Goal: Find specific page/section: Find specific page/section

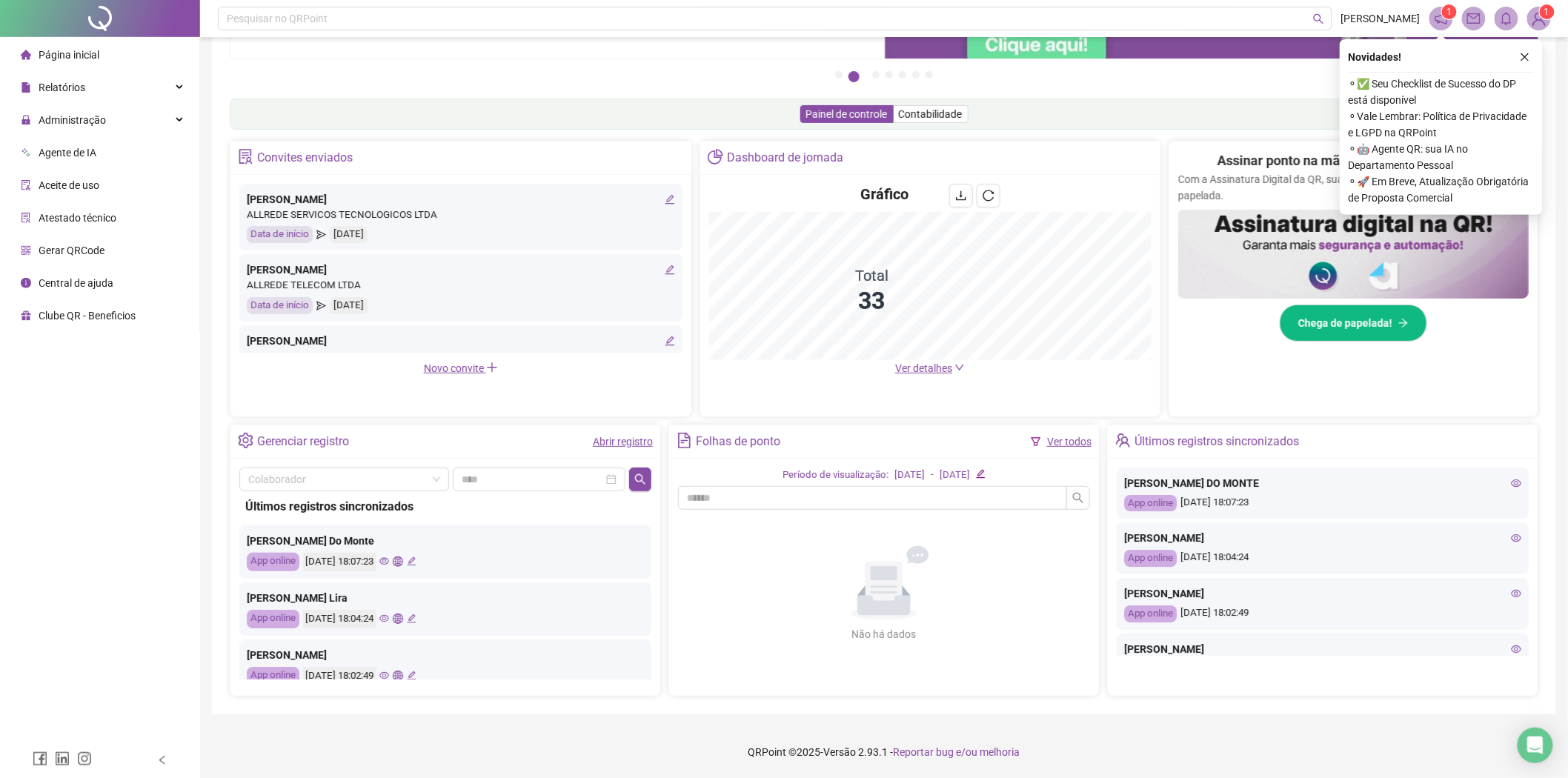
scroll to position [494, 0]
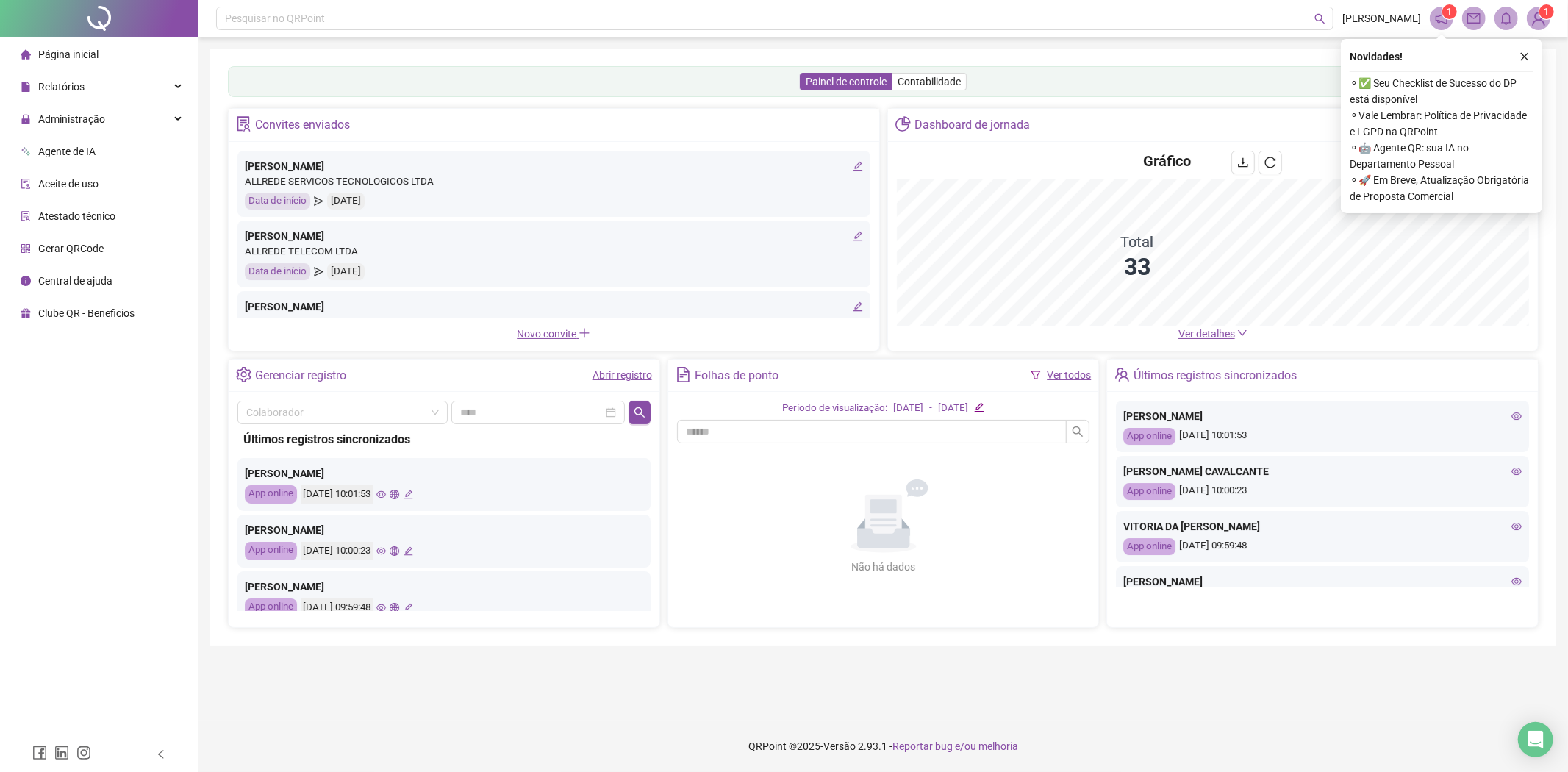
click at [1511, 418] on icon "eye" at bounding box center [1516, 416] width 10 height 10
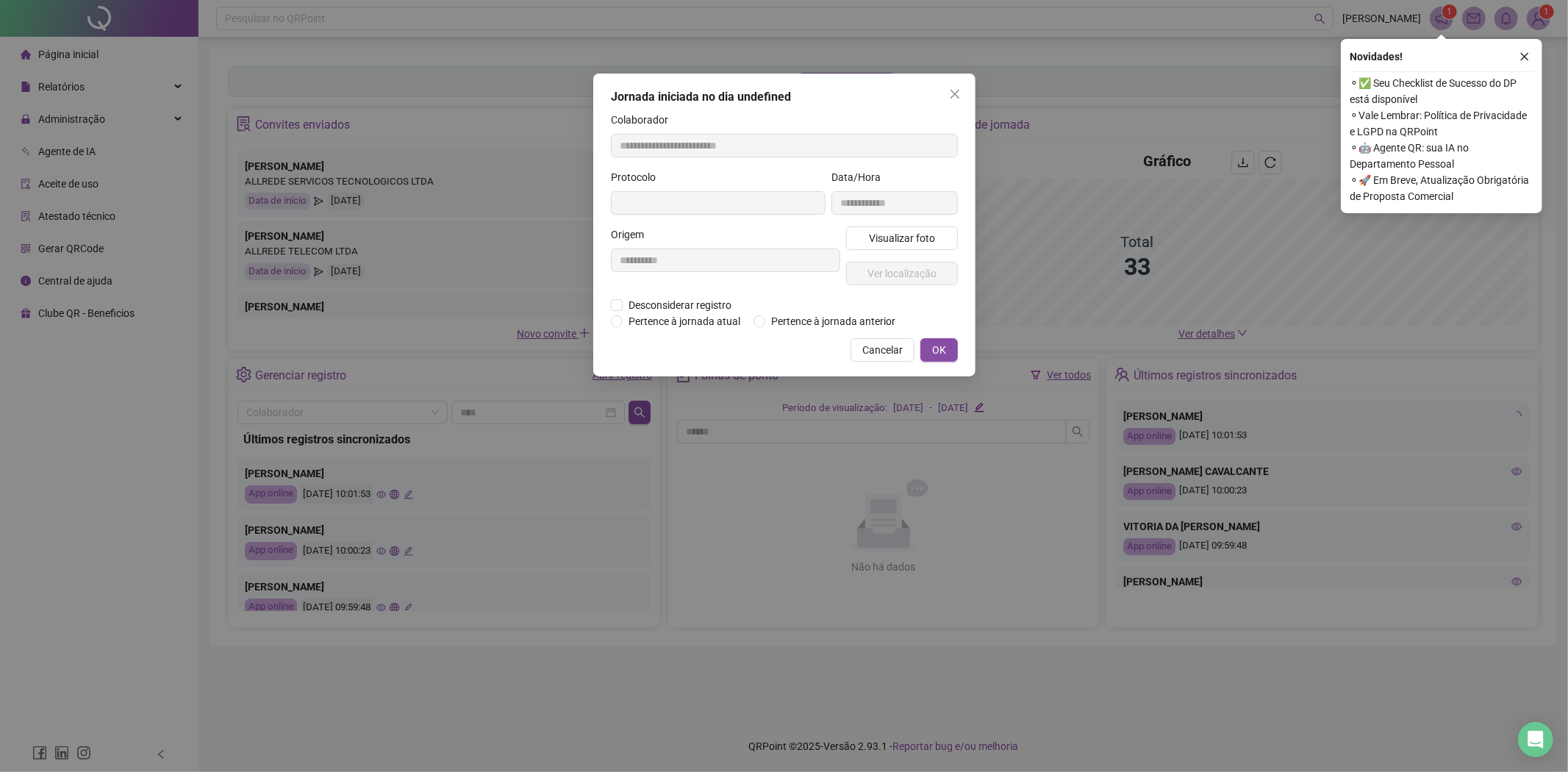
type input "**********"
click at [871, 241] on span "Visualizar foto" at bounding box center [901, 238] width 66 height 16
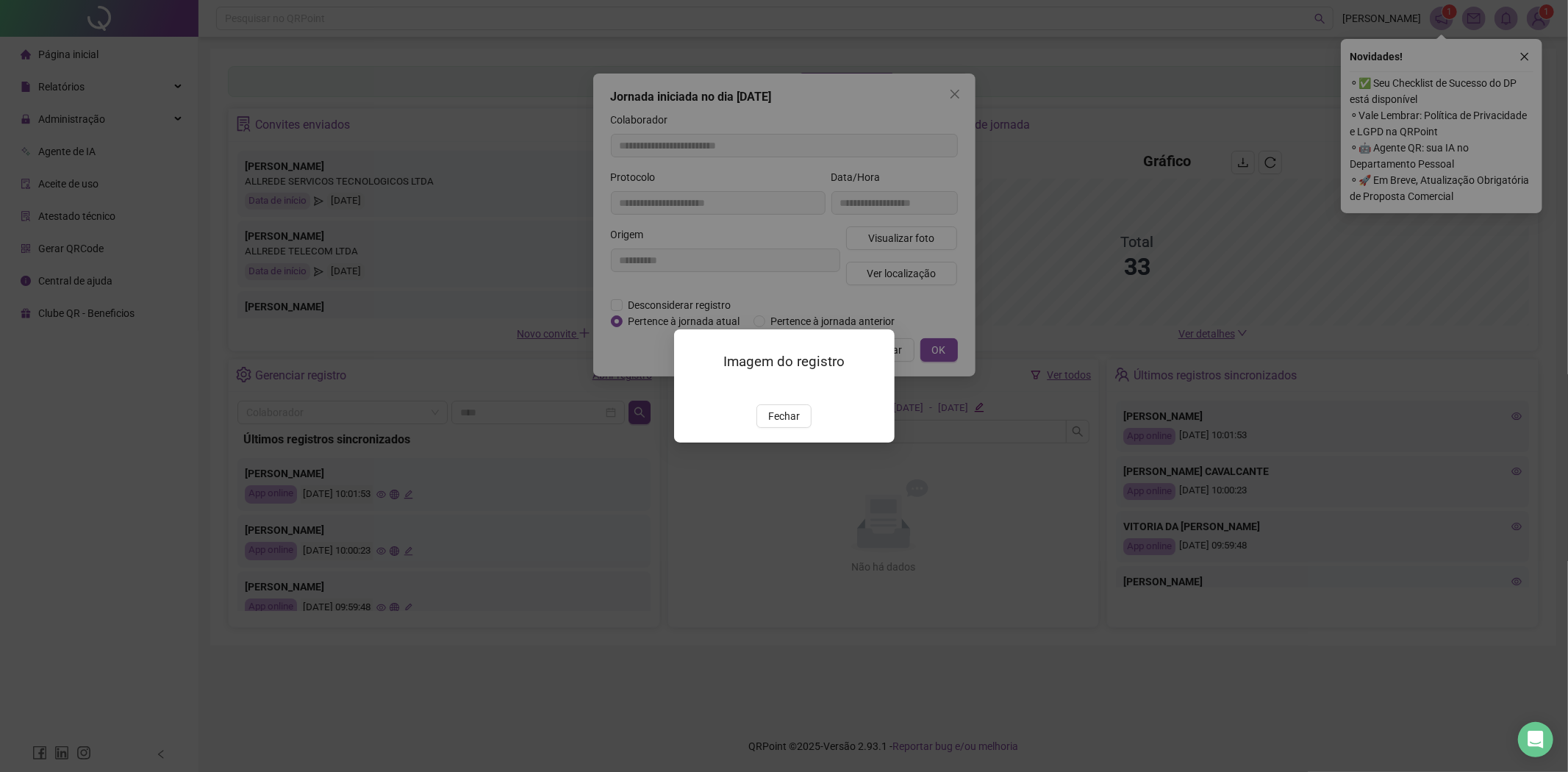
click at [692, 388] on img at bounding box center [692, 388] width 0 height 0
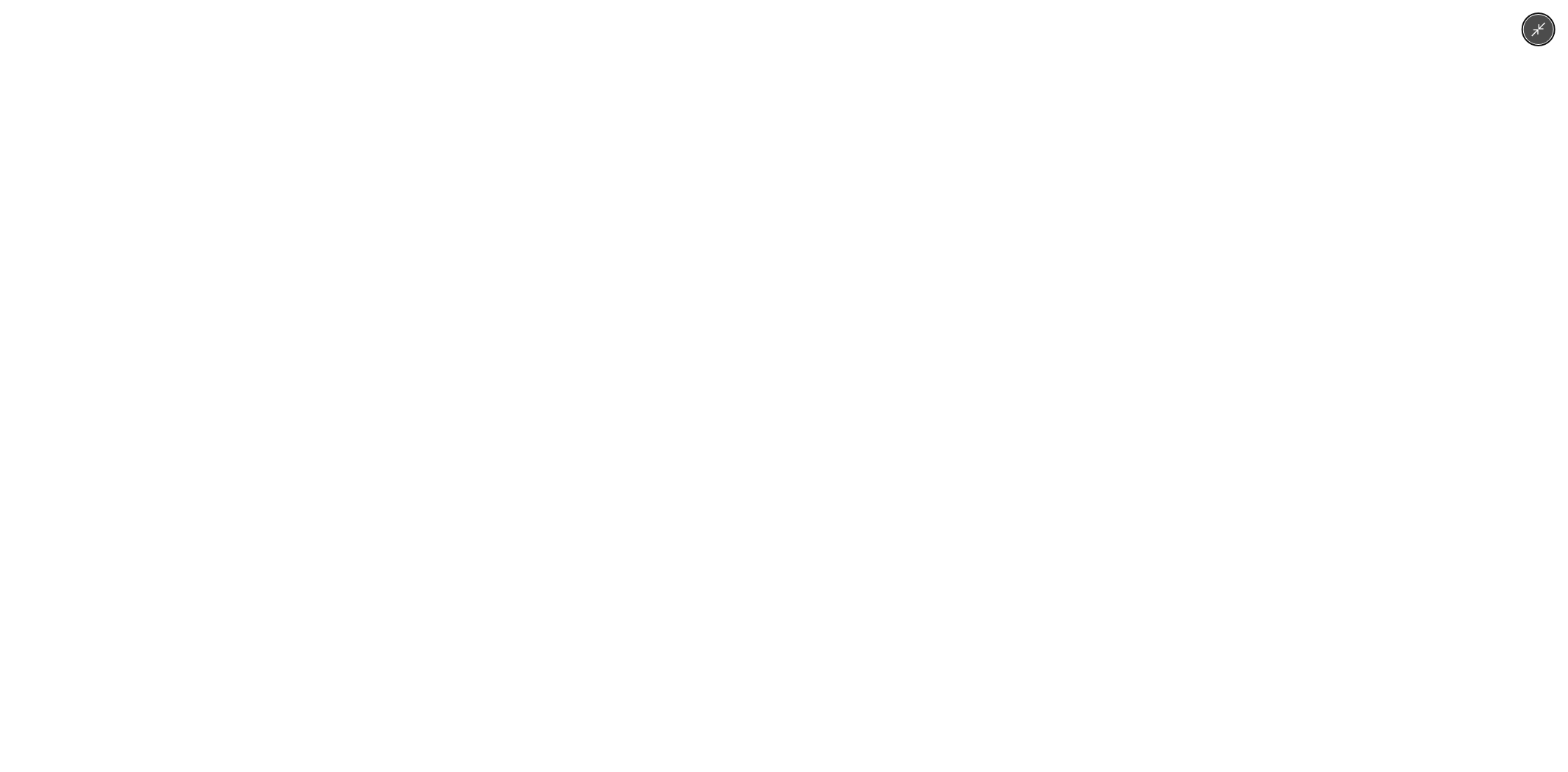
click at [767, 663] on img at bounding box center [784, 386] width 357 height 772
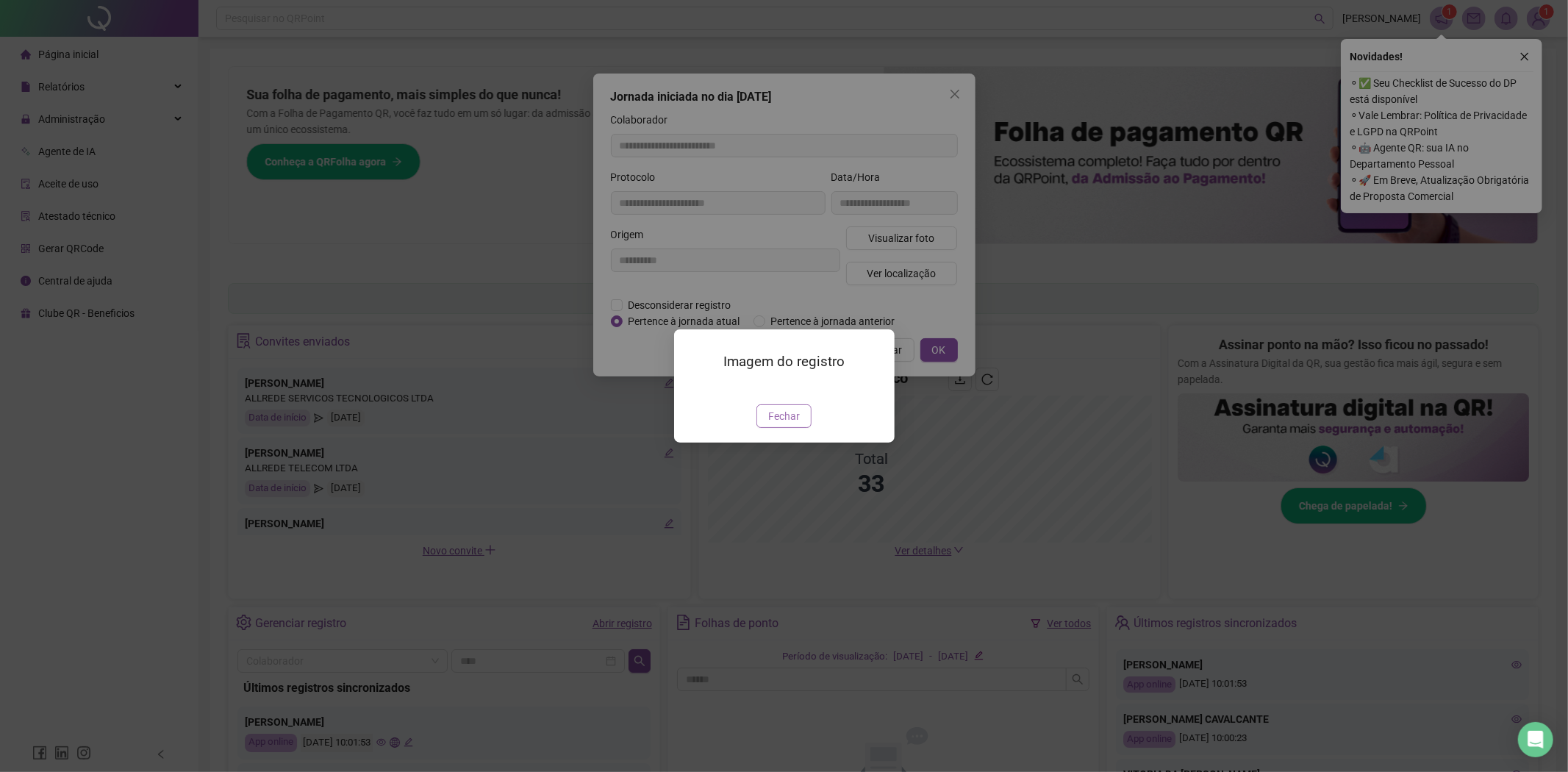
click at [795, 425] on span "Fechar" at bounding box center [784, 416] width 31 height 16
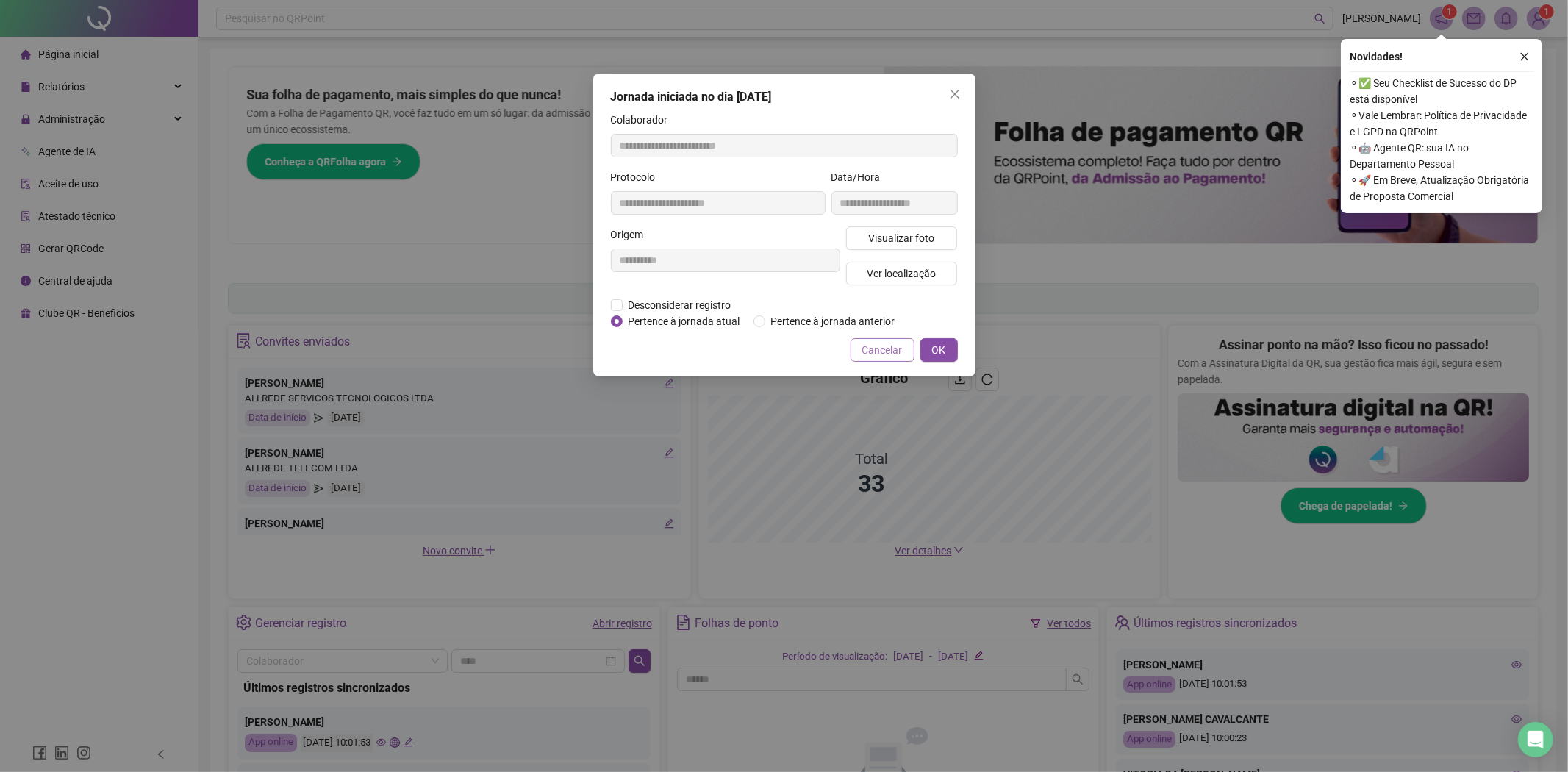
click at [894, 344] on span "Cancelar" at bounding box center [883, 349] width 41 height 16
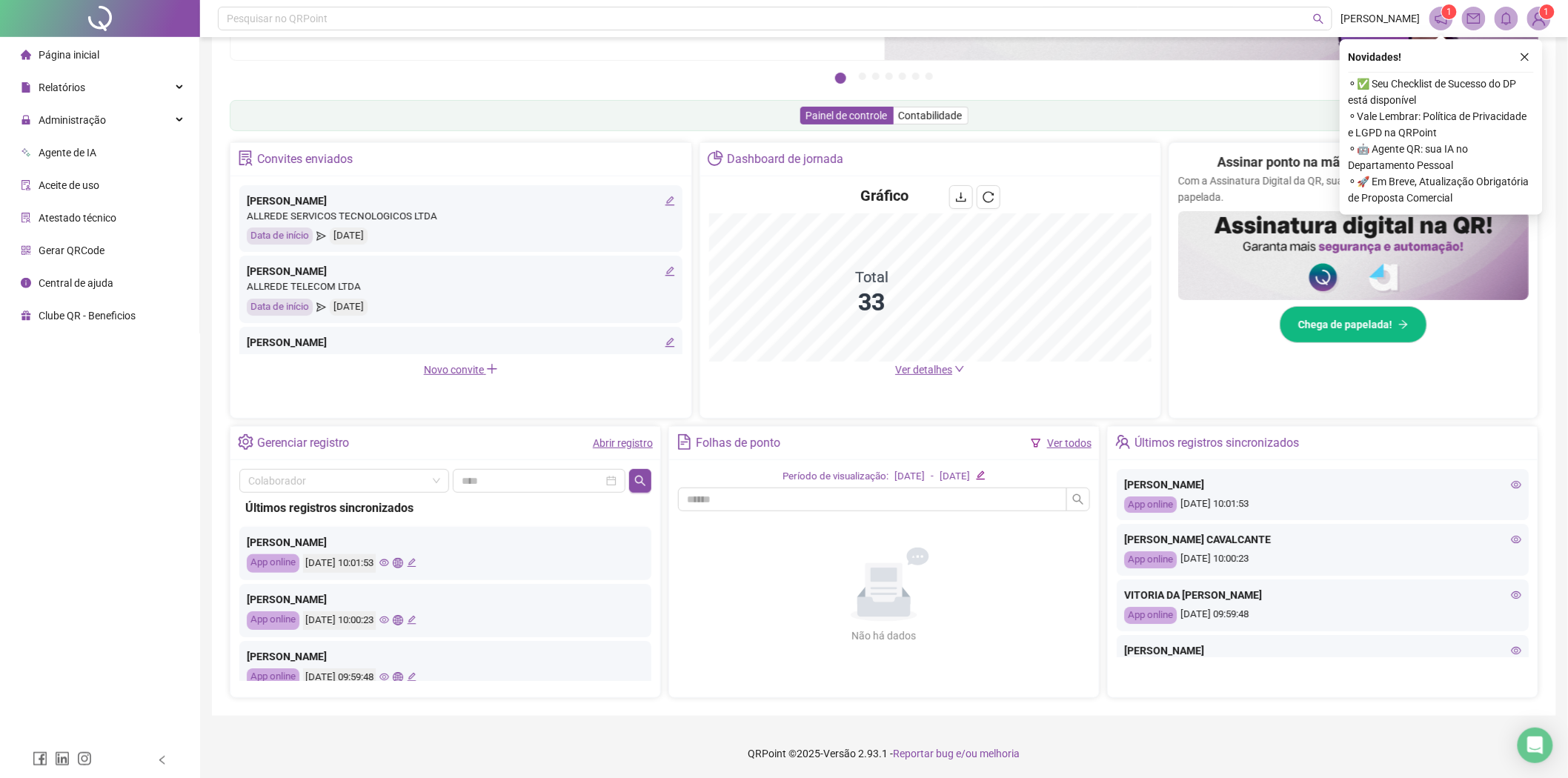
scroll to position [187, 0]
click at [1511, 591] on icon "eye" at bounding box center [1516, 594] width 10 height 10
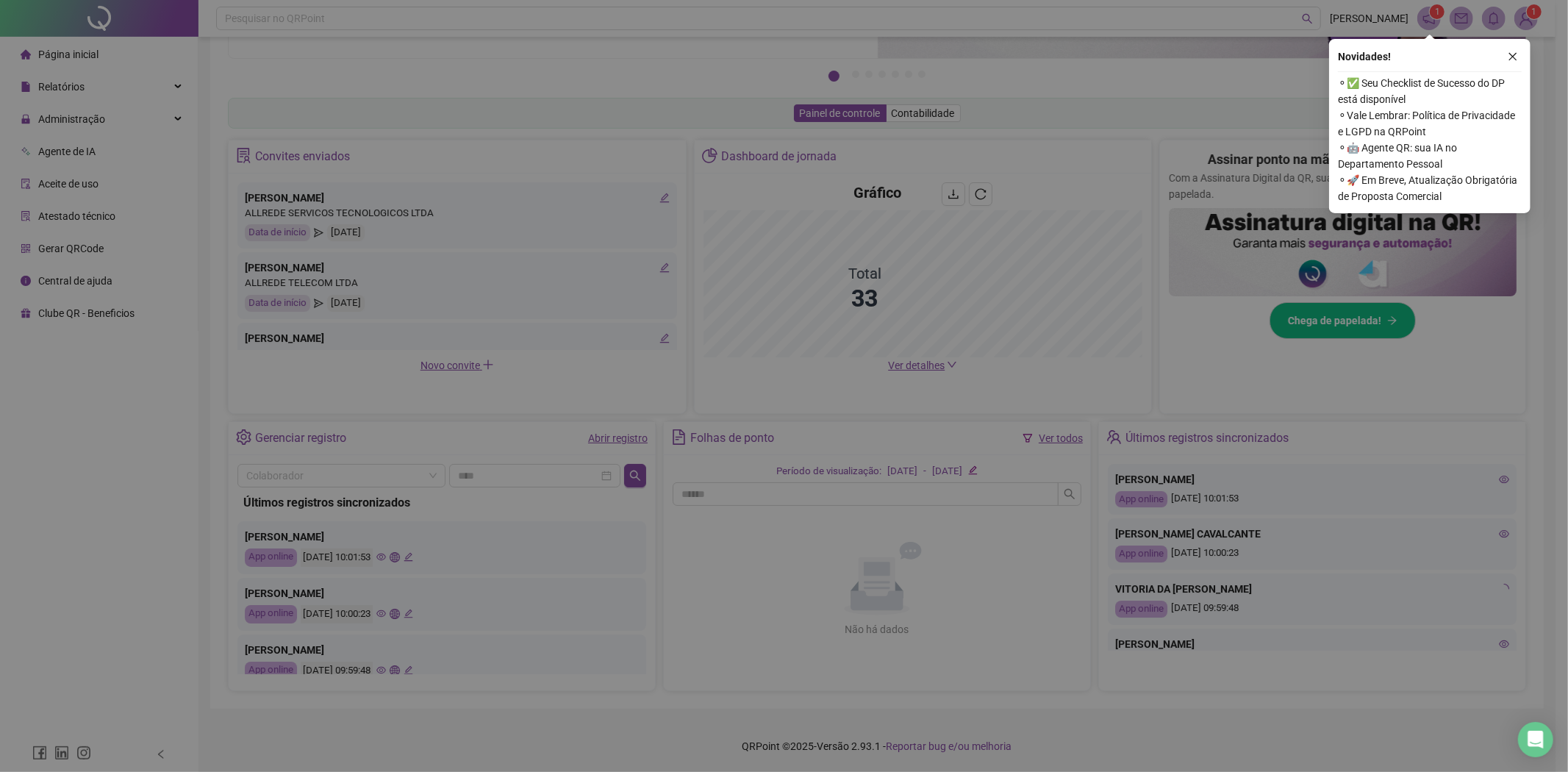
type input "**********"
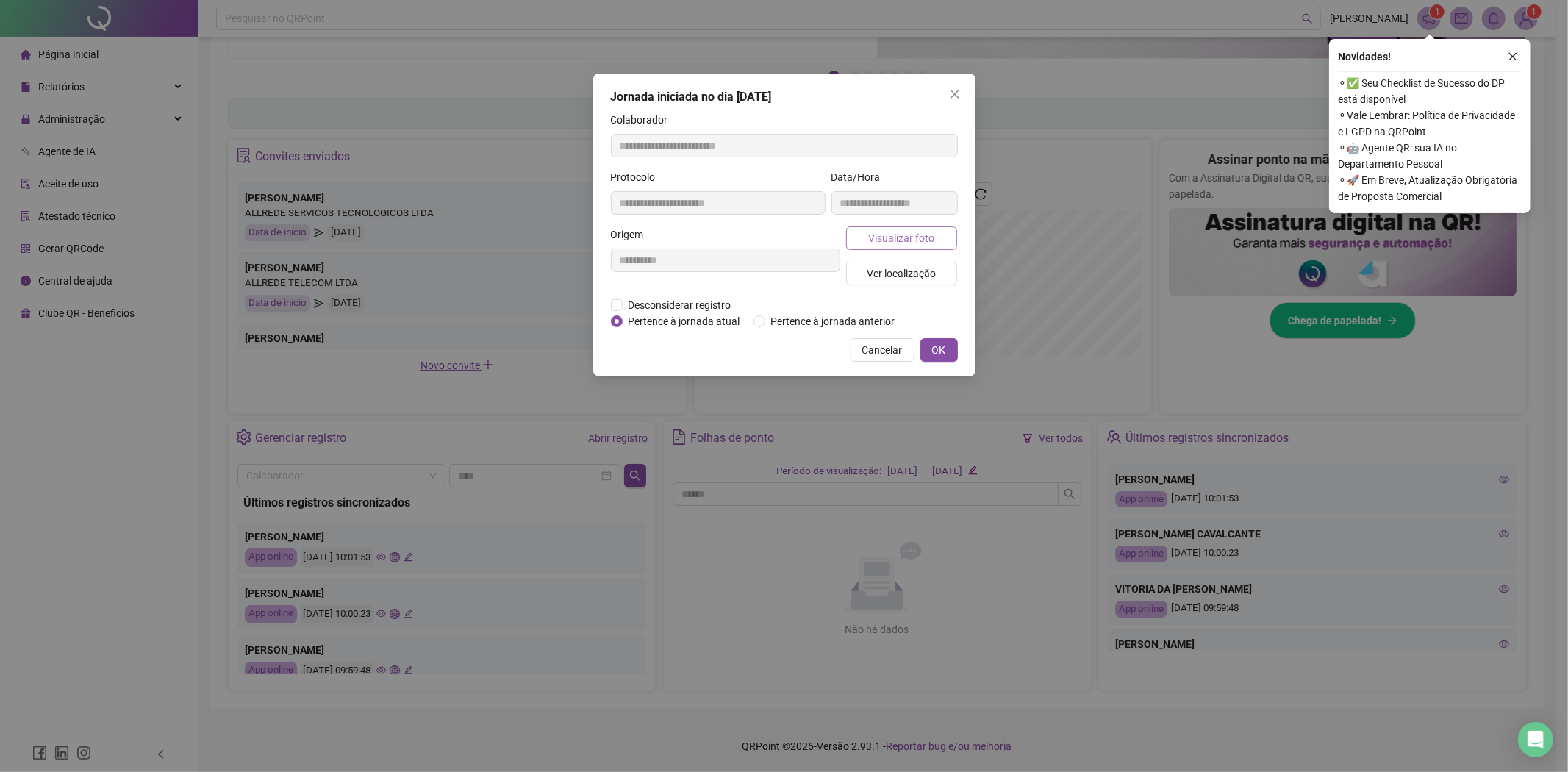
click at [875, 238] on span "Visualizar foto" at bounding box center [901, 238] width 66 height 16
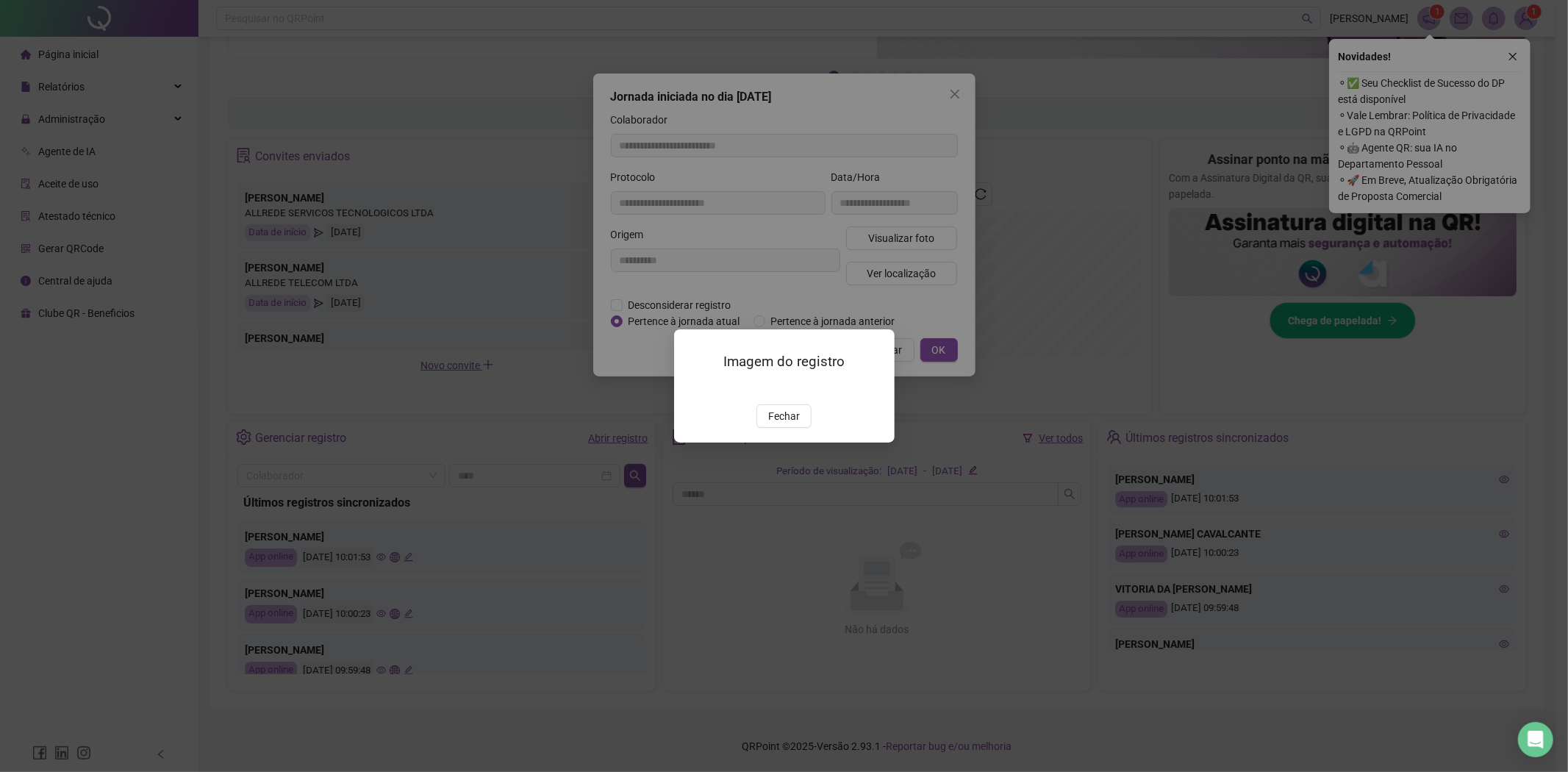
click at [692, 388] on img at bounding box center [692, 388] width 0 height 0
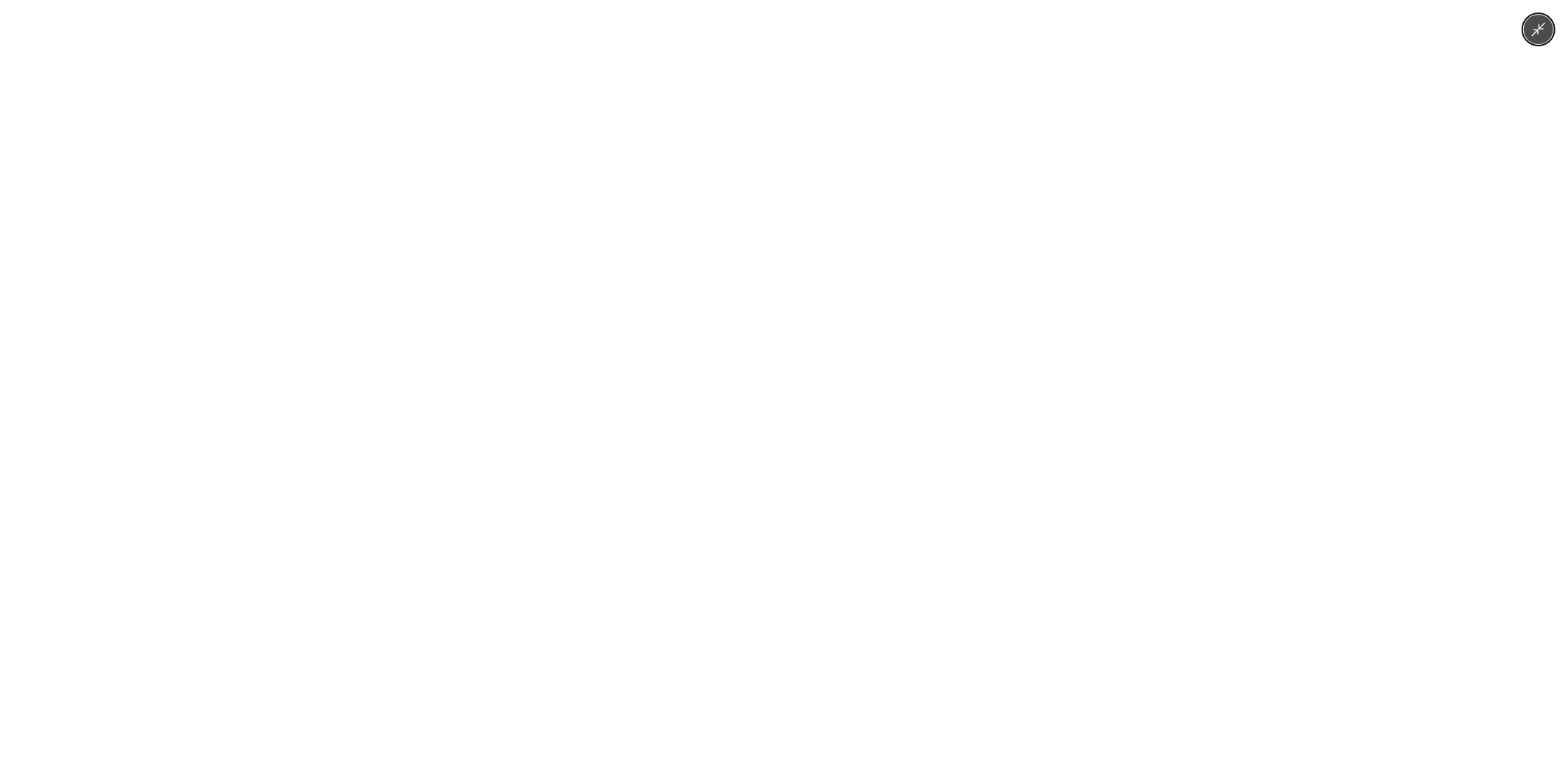
click at [720, 461] on img at bounding box center [784, 386] width 357 height 772
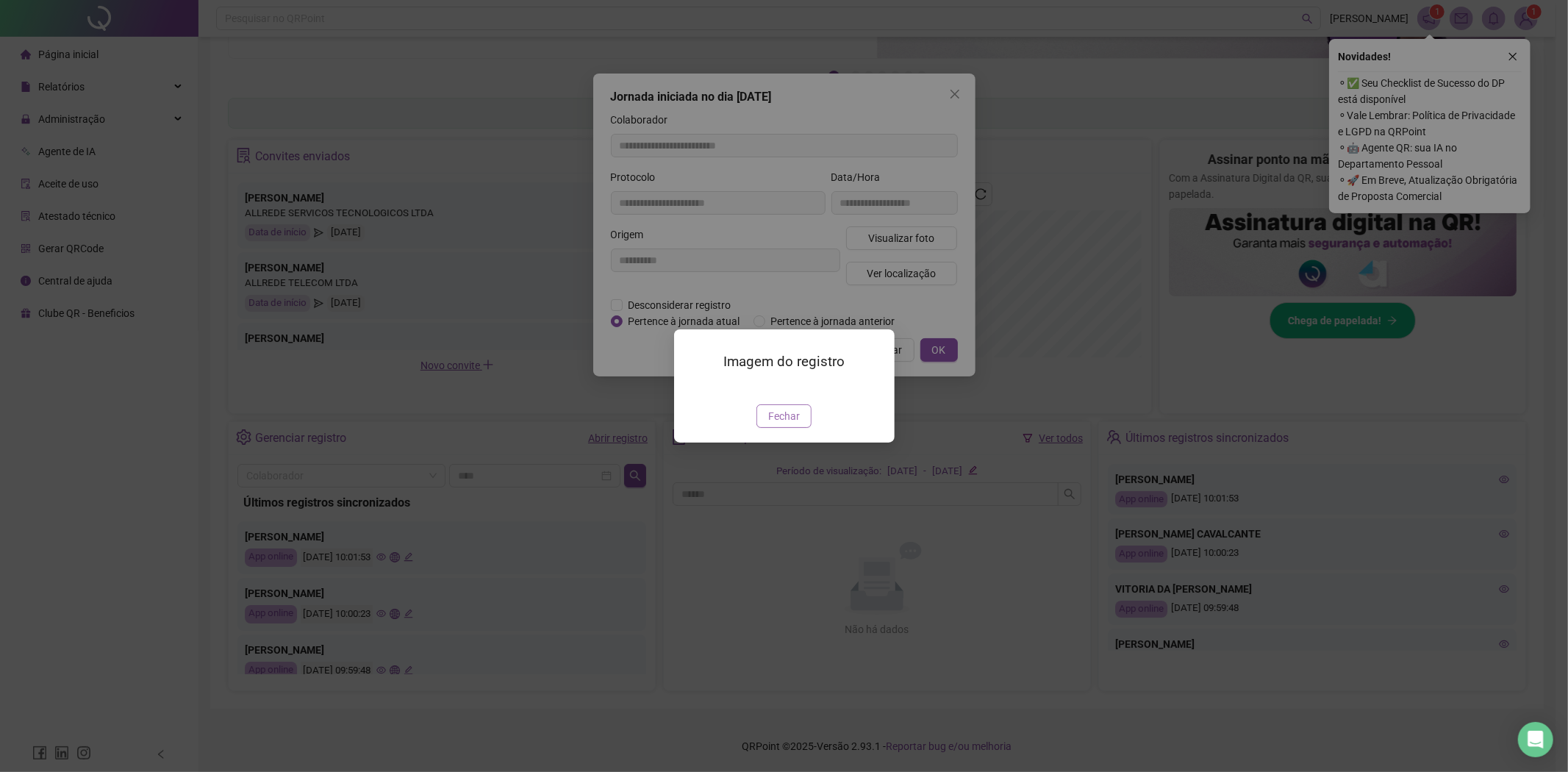
click at [803, 428] on button "Fechar" at bounding box center [784, 416] width 55 height 24
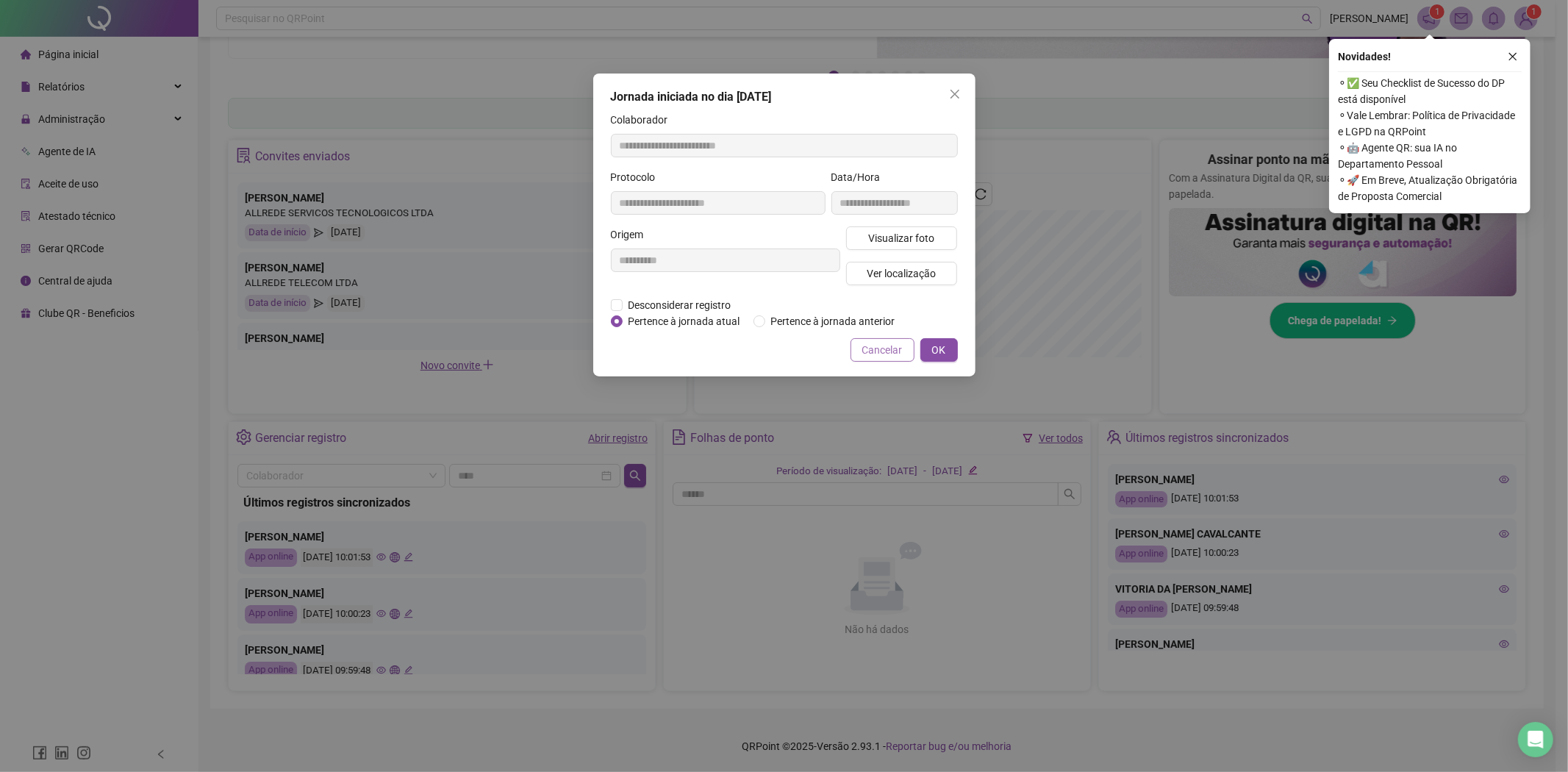
click at [899, 349] on span "Cancelar" at bounding box center [883, 349] width 41 height 16
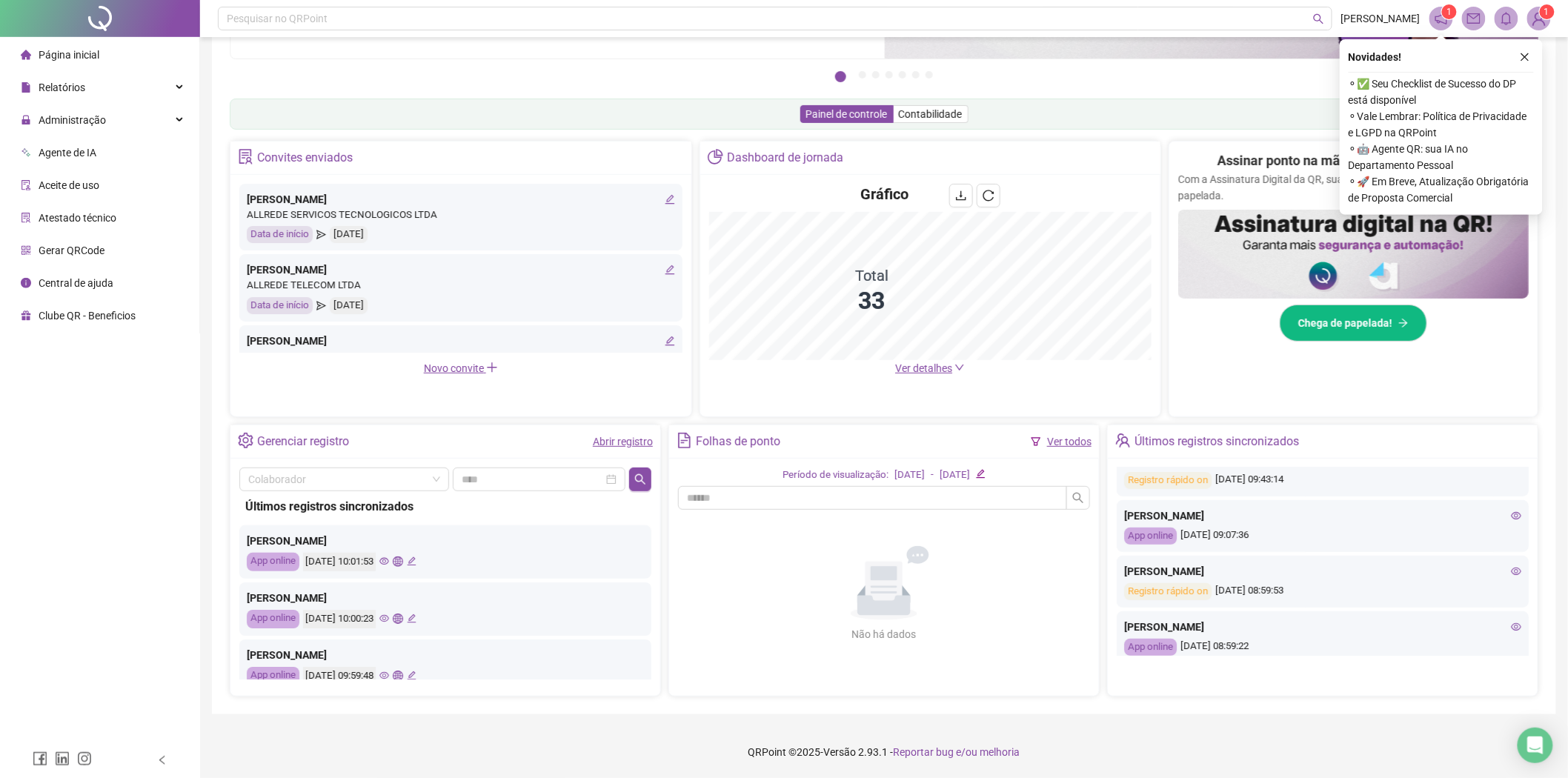
scroll to position [329, 0]
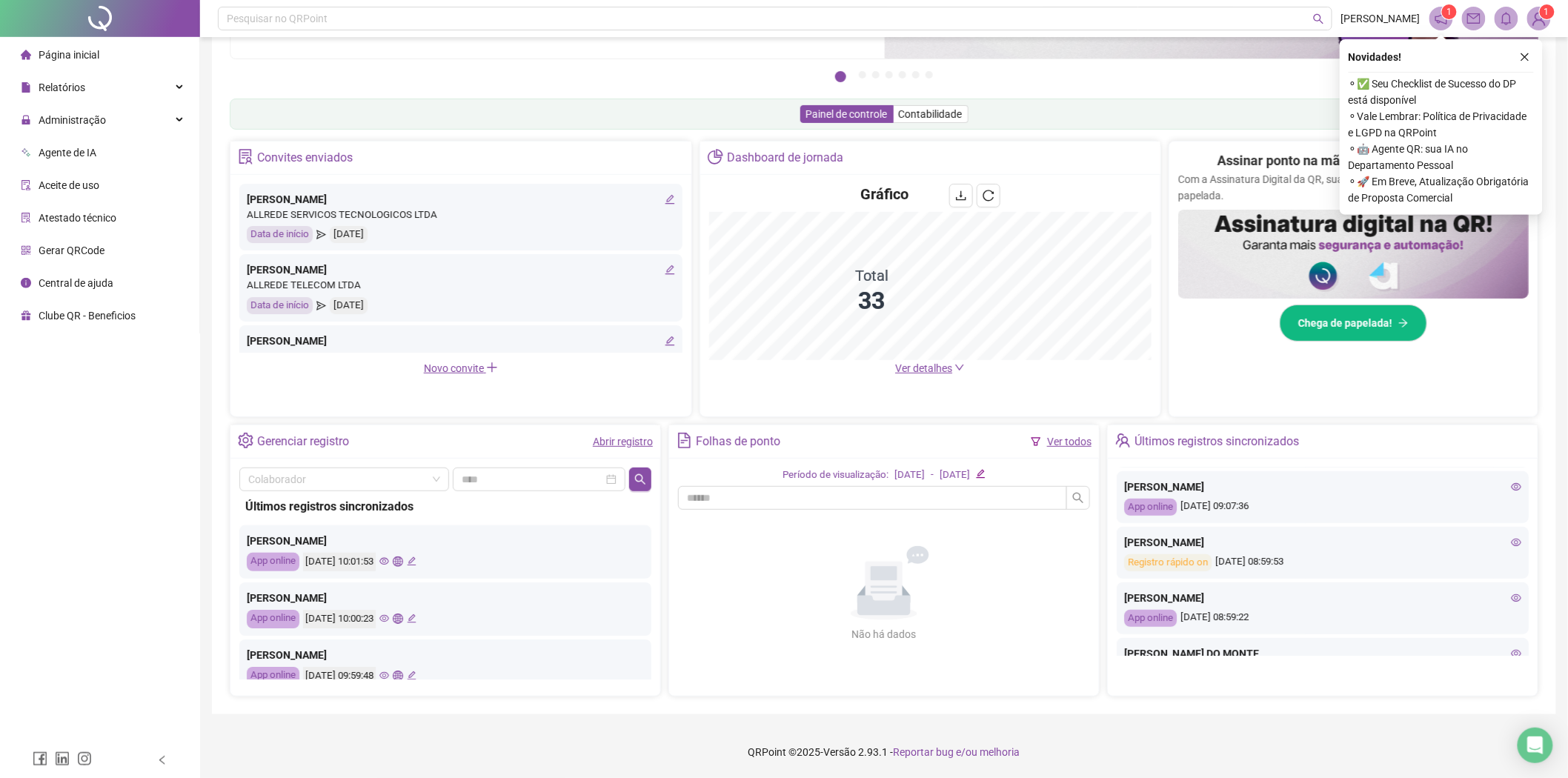
click at [1511, 490] on icon "eye" at bounding box center [1516, 487] width 10 height 8
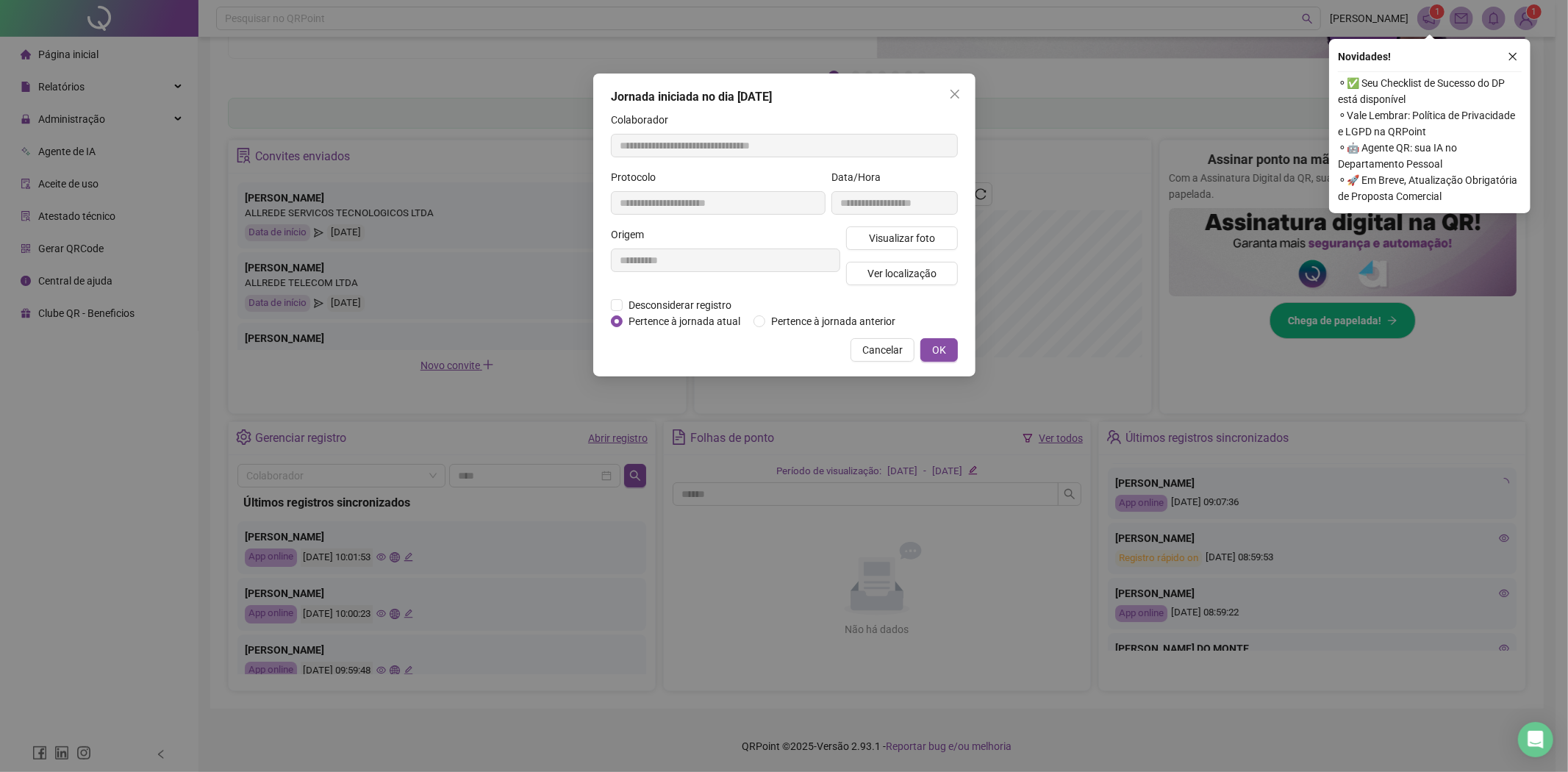
type input "**********"
click at [934, 233] on button "Visualizar foto" at bounding box center [902, 238] width 112 height 24
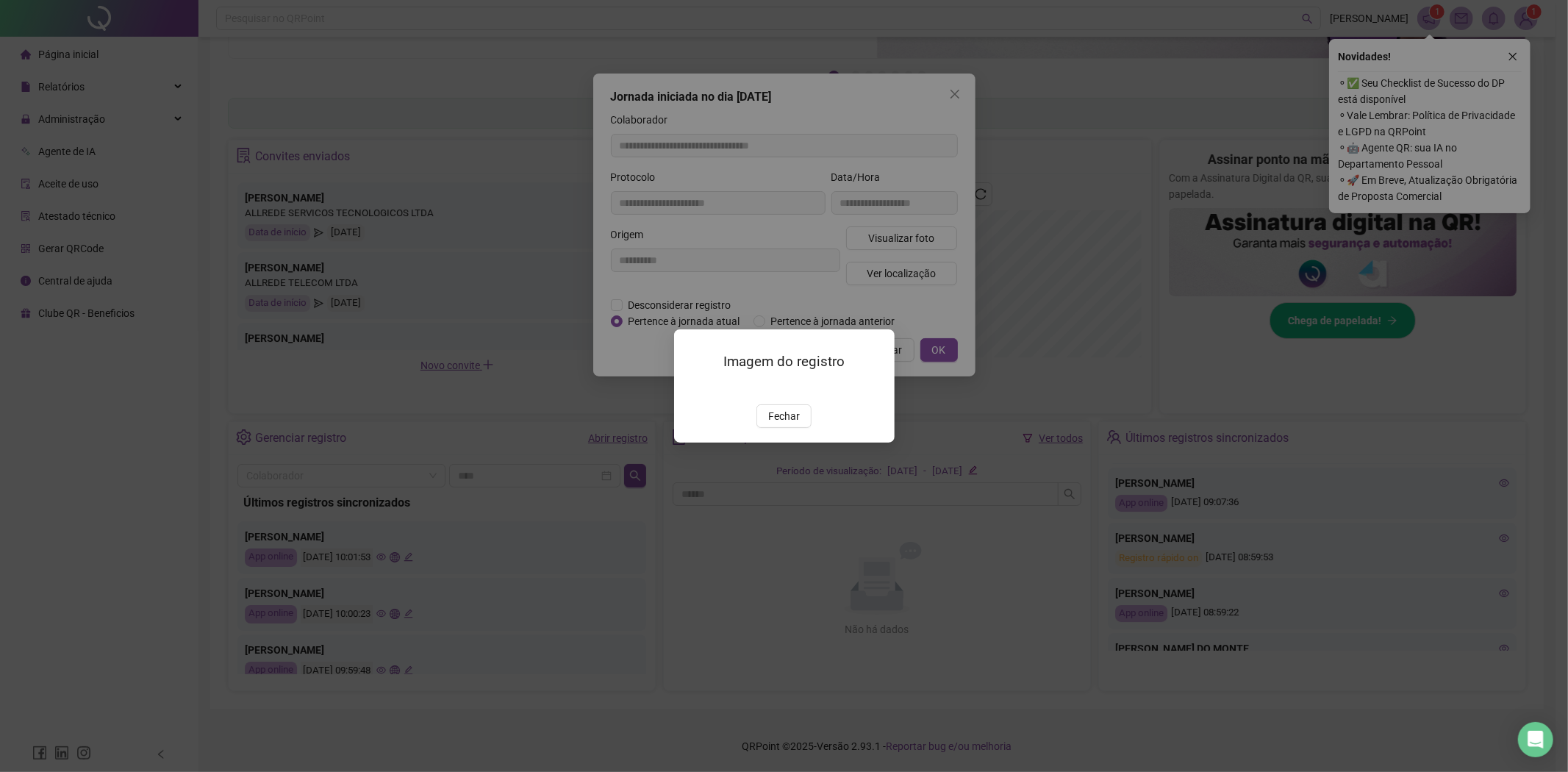
click at [692, 388] on img at bounding box center [692, 388] width 0 height 0
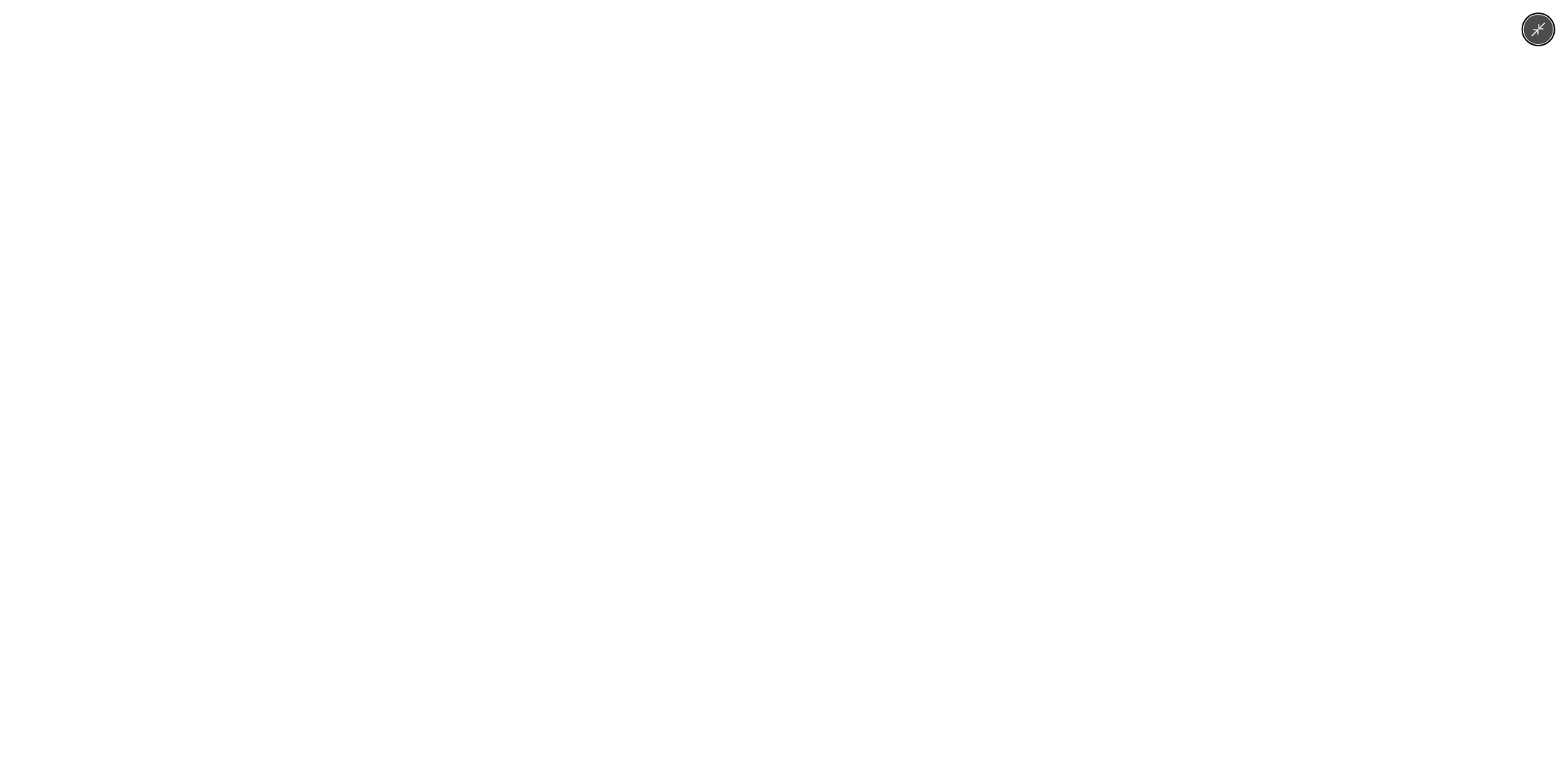
click at [809, 527] on img at bounding box center [784, 386] width 579 height 772
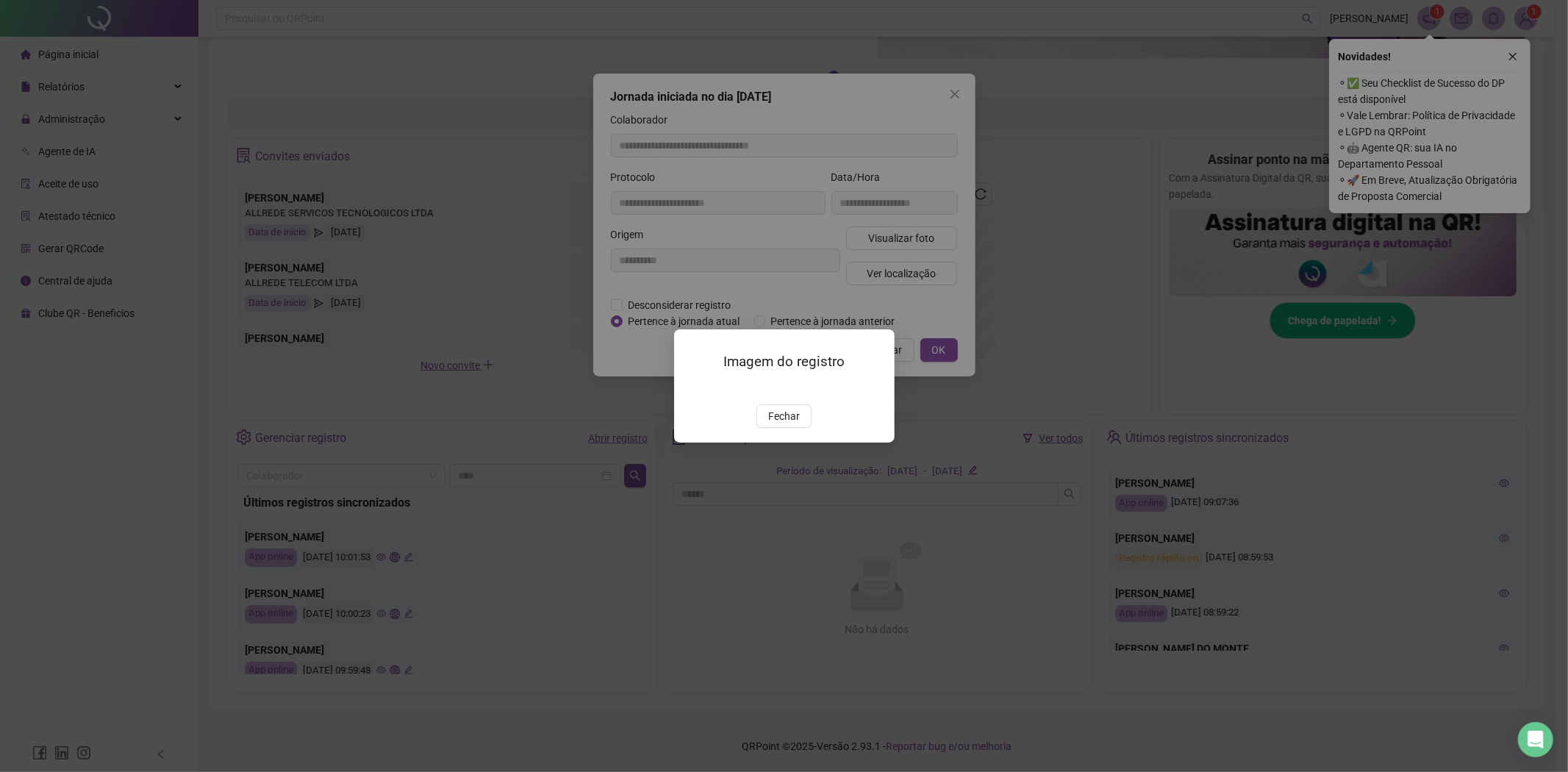
click at [785, 442] on div "Imagem do registro Fechar" at bounding box center [784, 386] width 220 height 113
click at [781, 442] on div "Imagem do registro Fechar" at bounding box center [784, 386] width 220 height 113
click at [774, 425] on span "Fechar" at bounding box center [784, 416] width 31 height 16
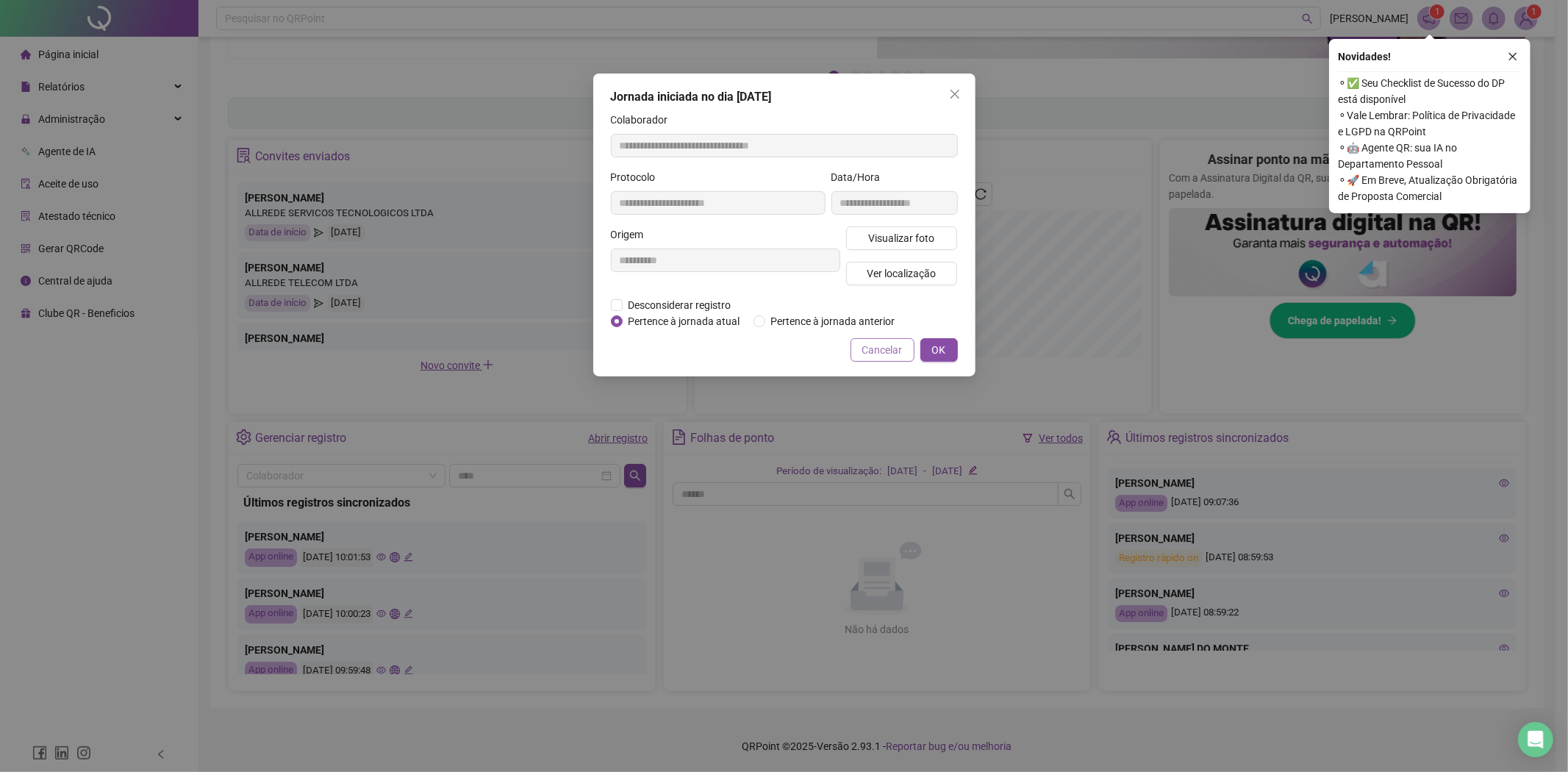
click at [865, 353] on span "Cancelar" at bounding box center [883, 349] width 41 height 16
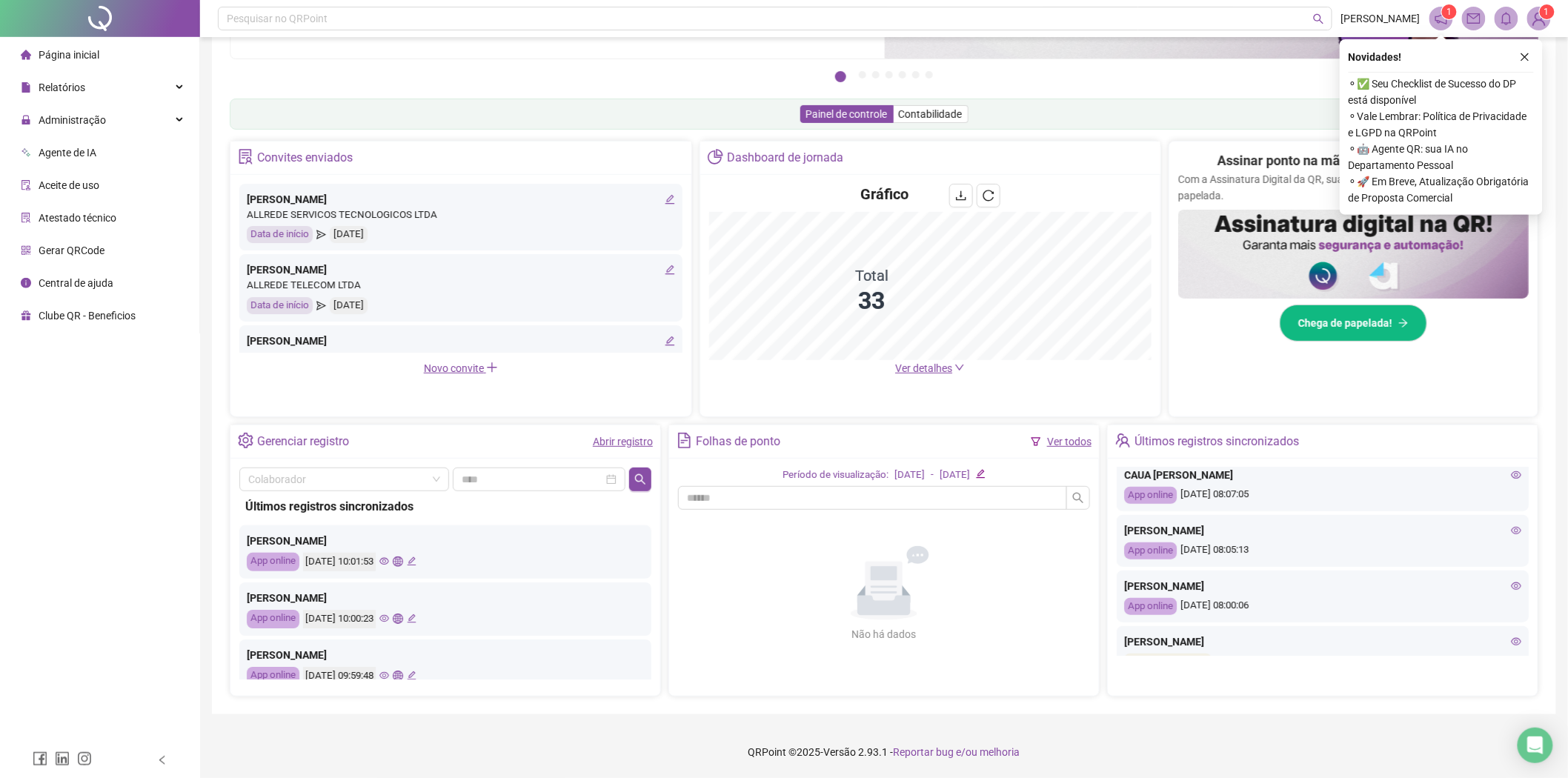
scroll to position [641, 0]
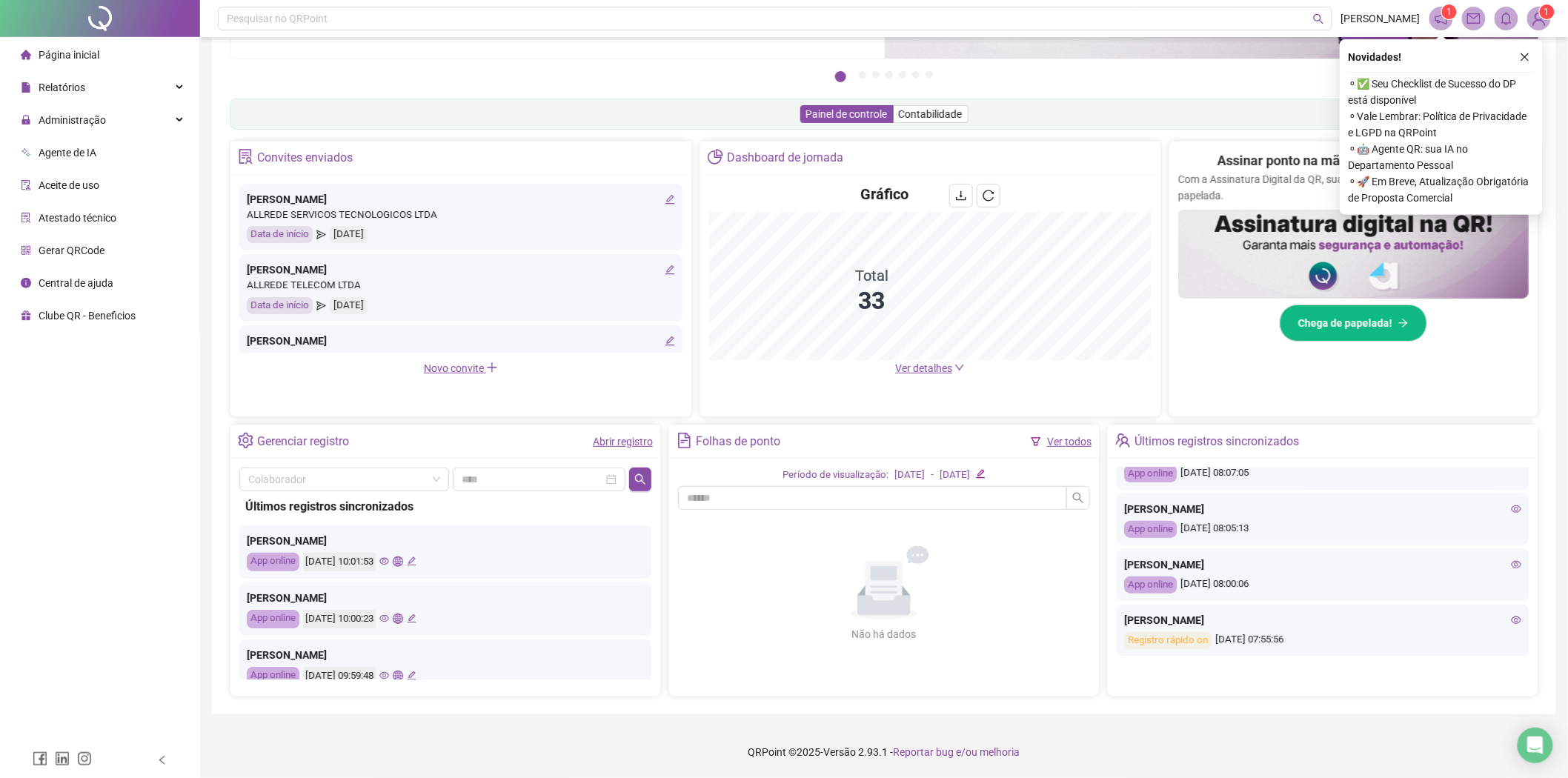
click at [1511, 564] on icon "eye" at bounding box center [1516, 564] width 10 height 8
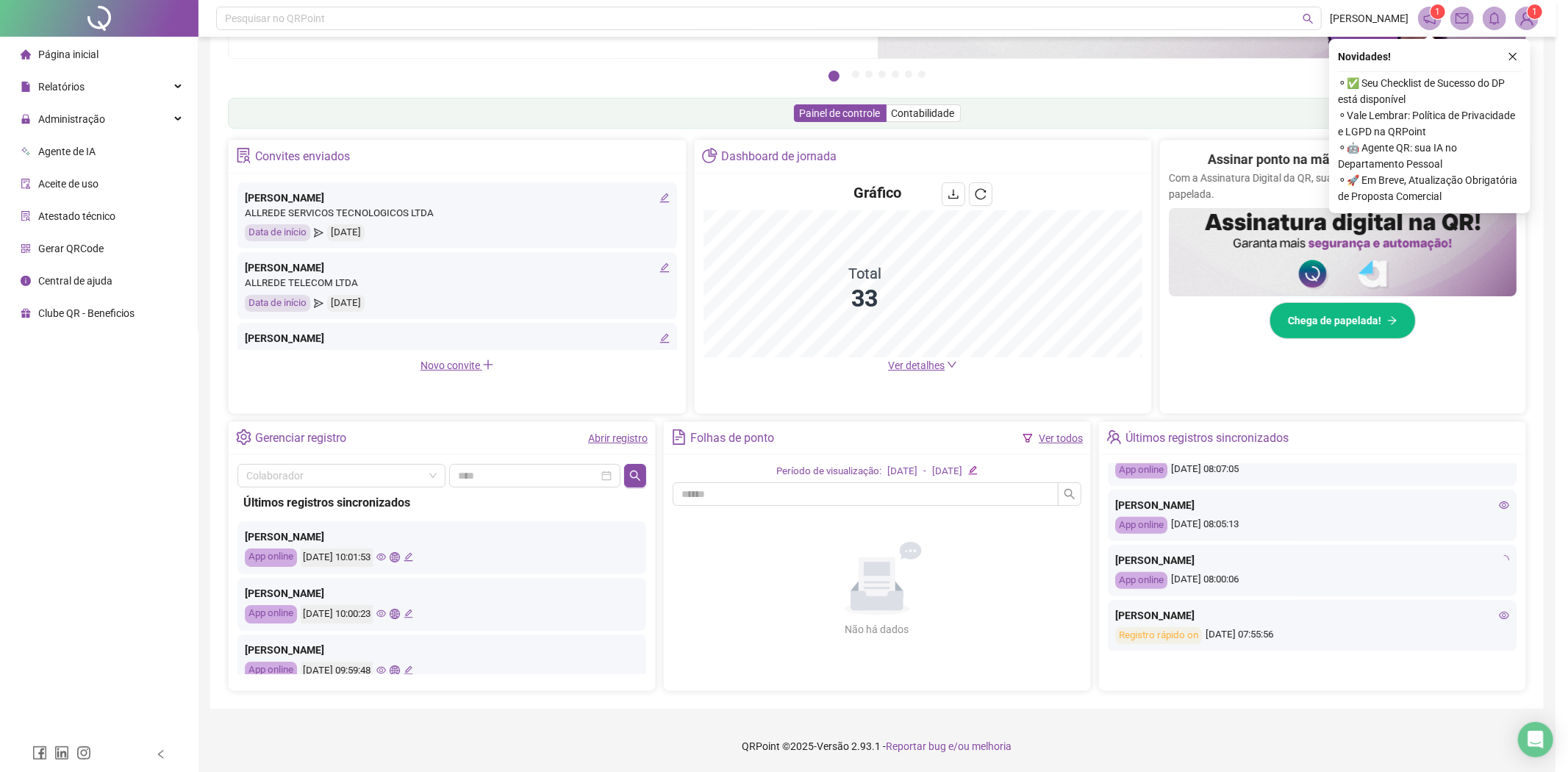
type input "**********"
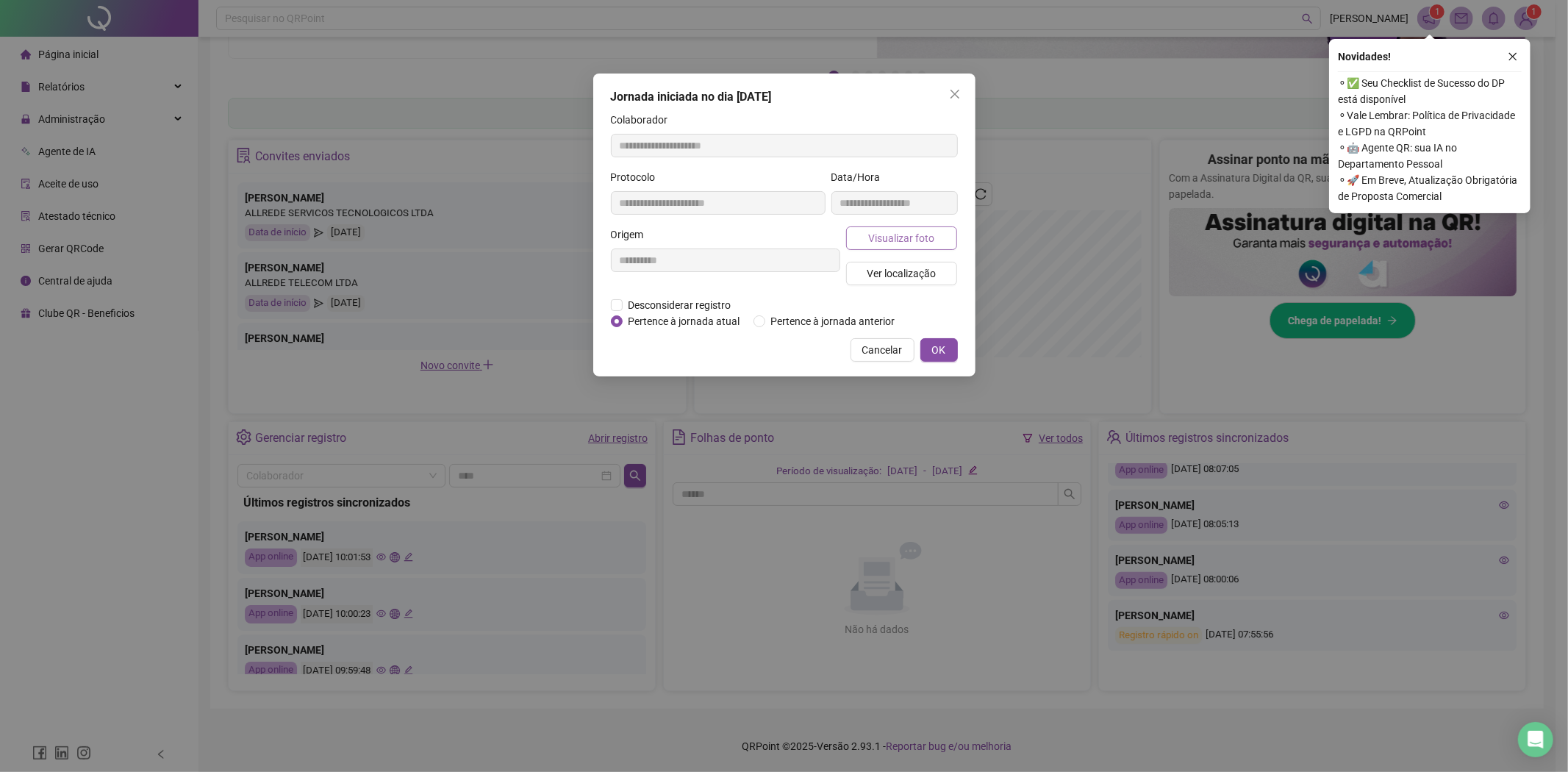
click at [921, 231] on span "Visualizar foto" at bounding box center [901, 238] width 66 height 16
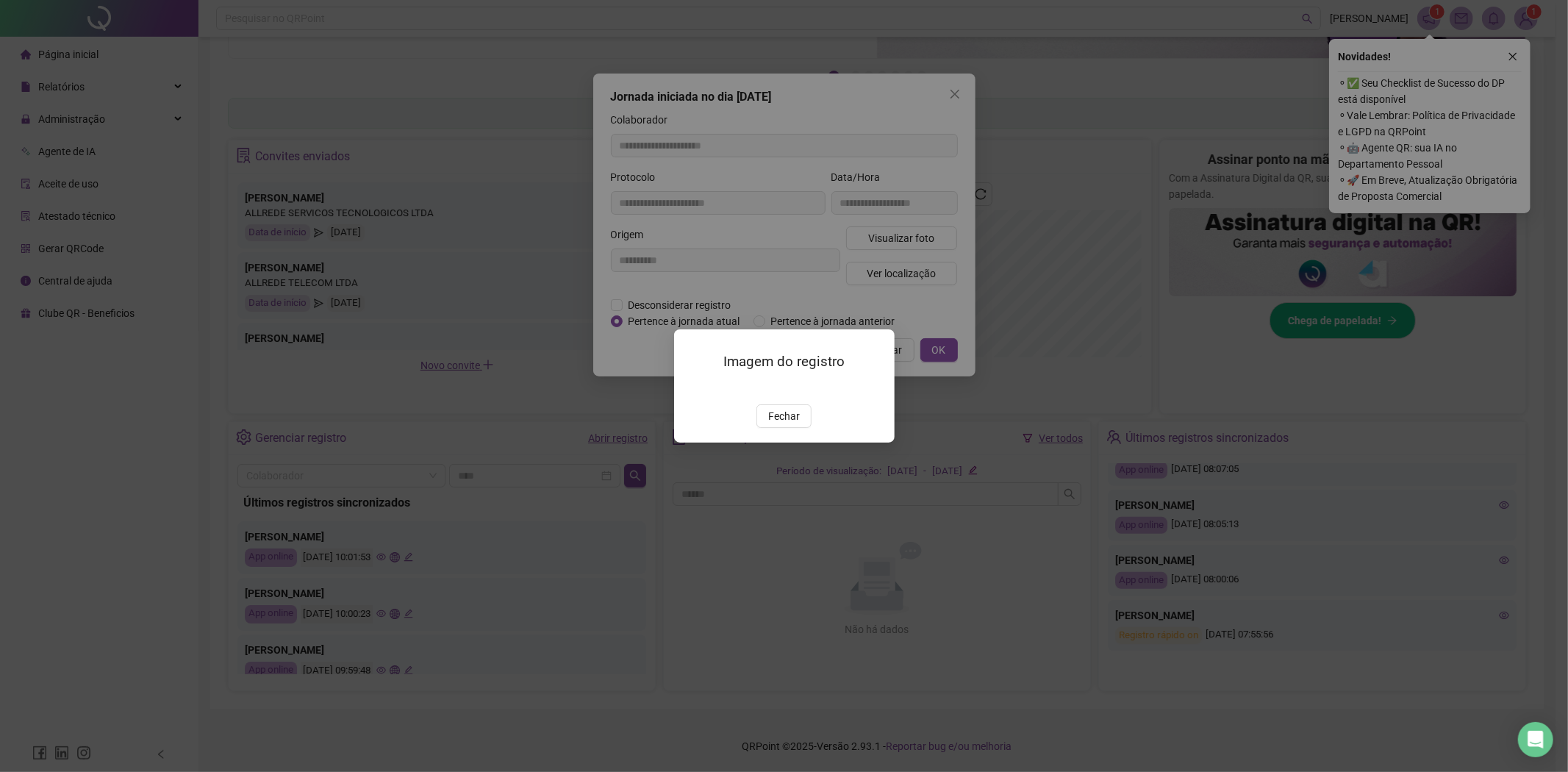
click at [692, 388] on img at bounding box center [692, 388] width 0 height 0
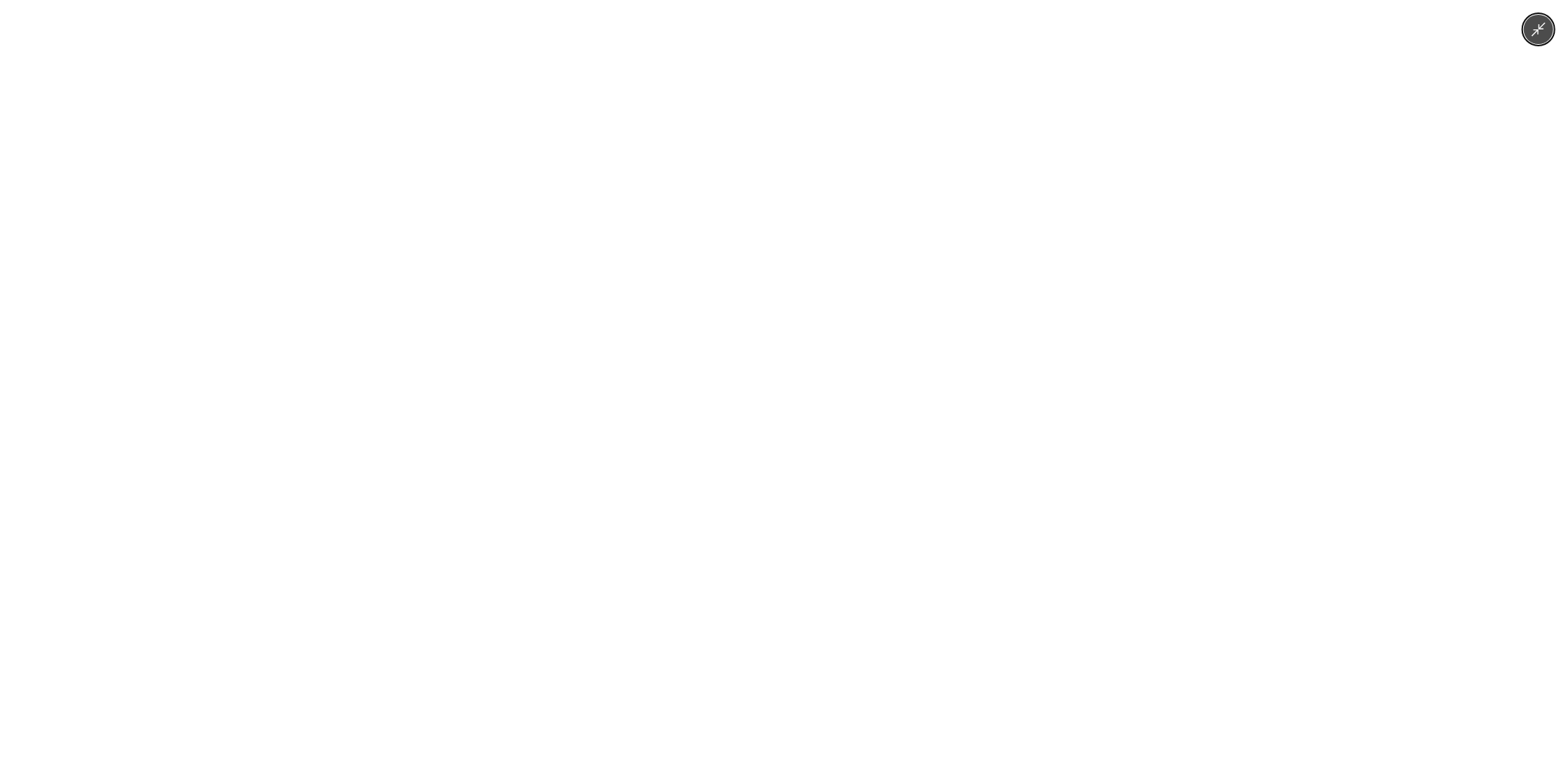
click at [775, 531] on img at bounding box center [784, 386] width 355 height 772
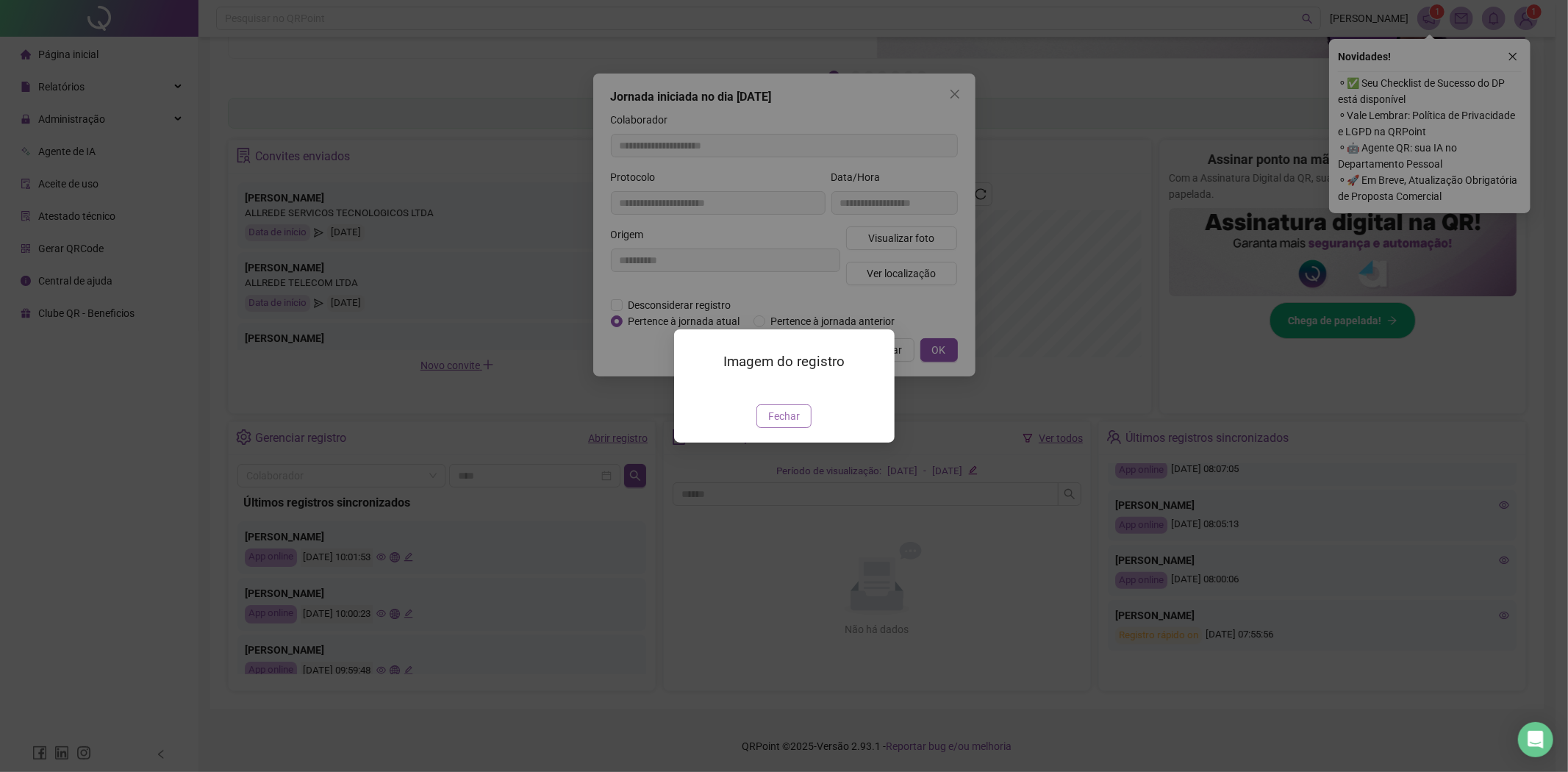
click at [784, 425] on span "Fechar" at bounding box center [784, 416] width 31 height 16
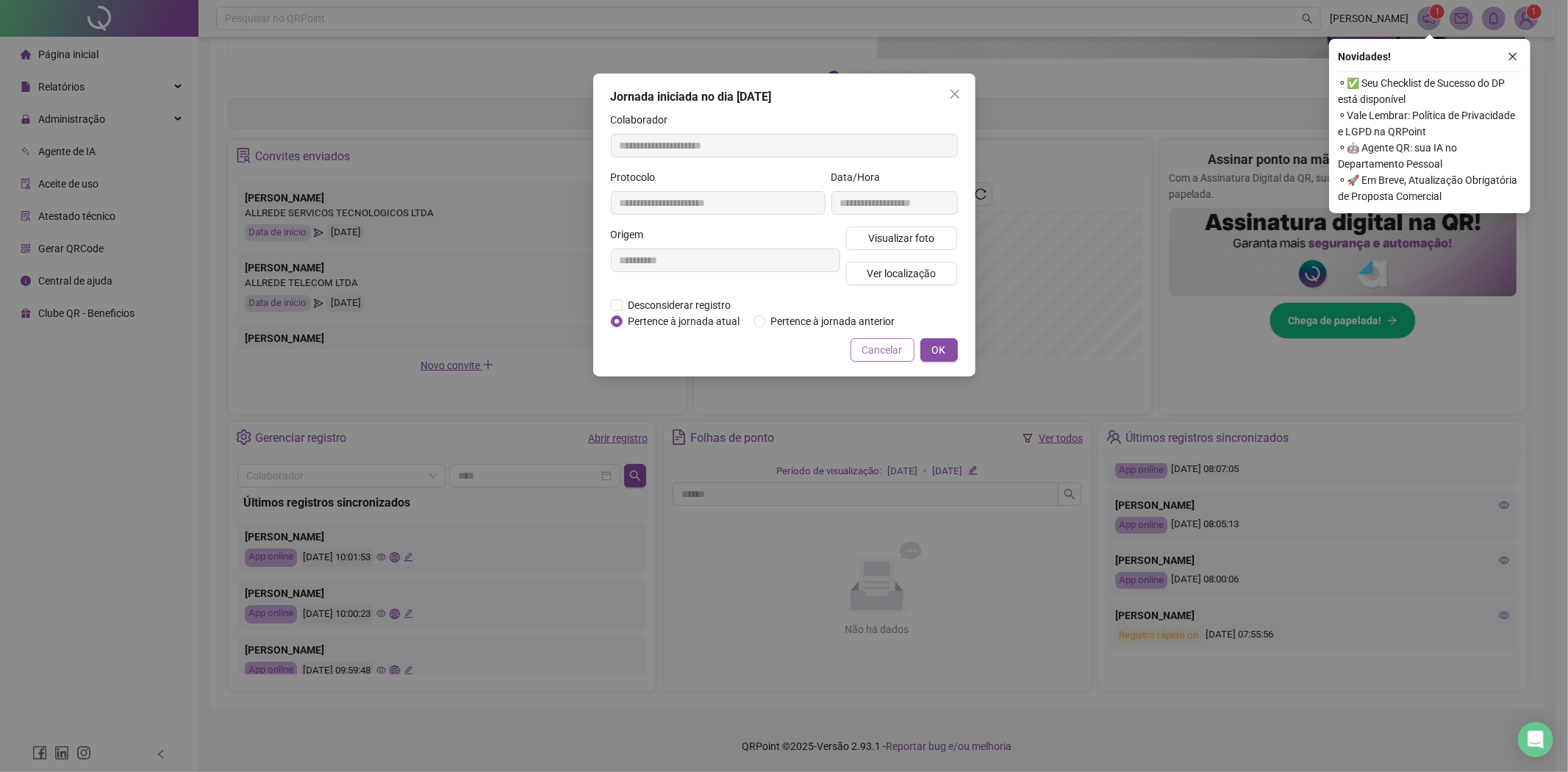
click at [864, 354] on span "Cancelar" at bounding box center [883, 349] width 41 height 16
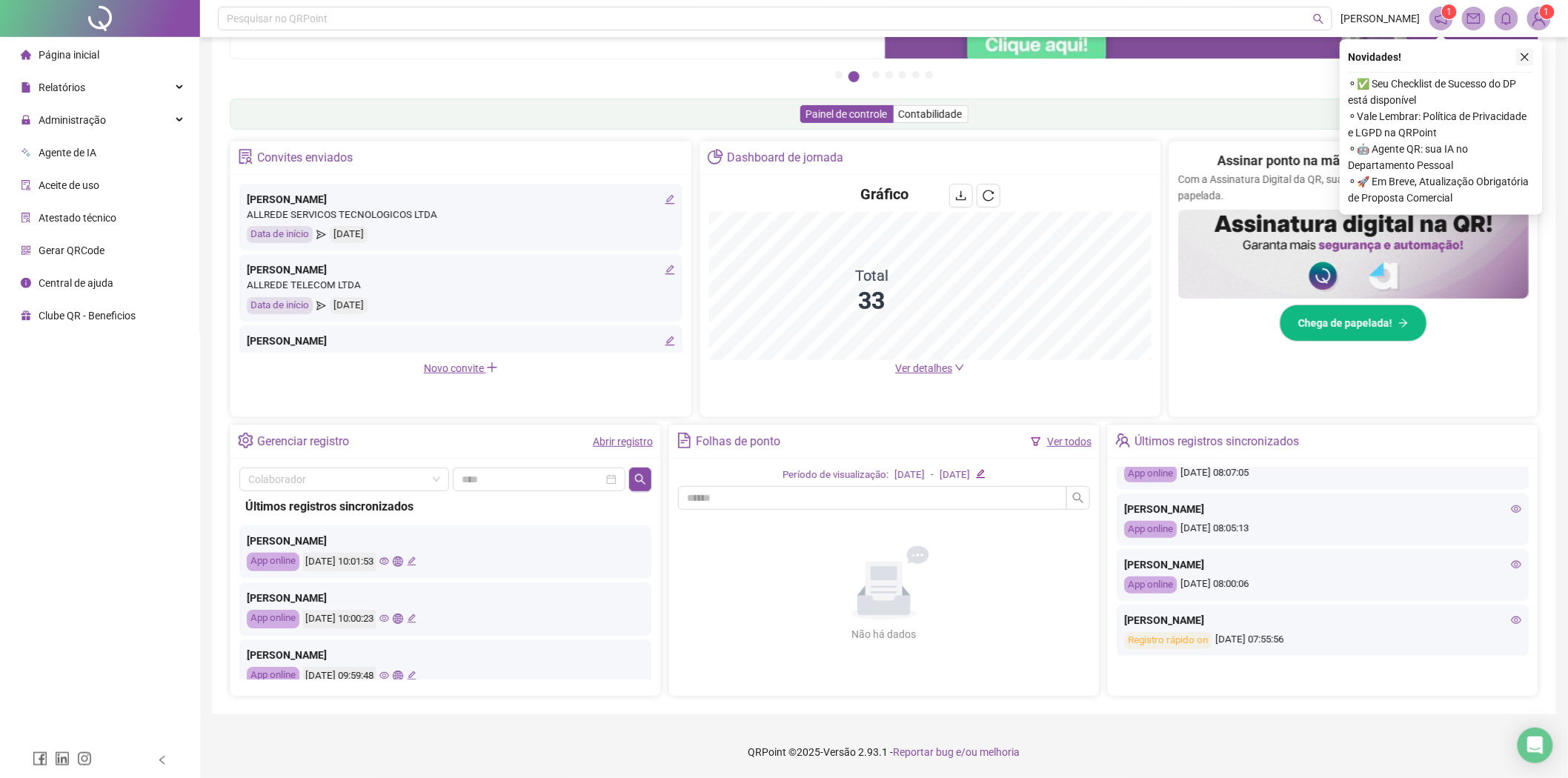
click at [1530, 61] on icon "close" at bounding box center [1525, 57] width 10 height 10
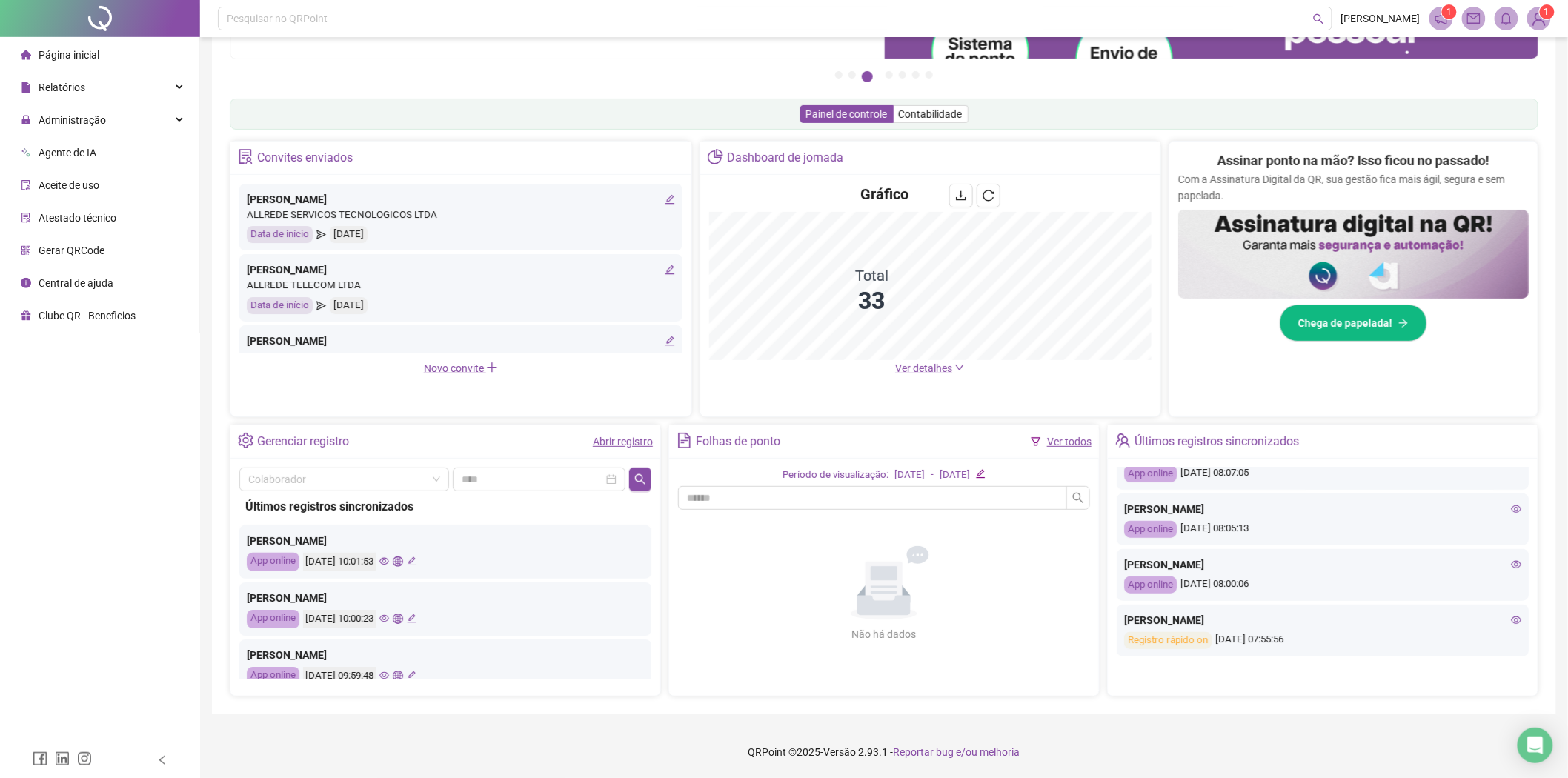
click at [114, 61] on li "Página inicial" at bounding box center [99, 55] width 193 height 30
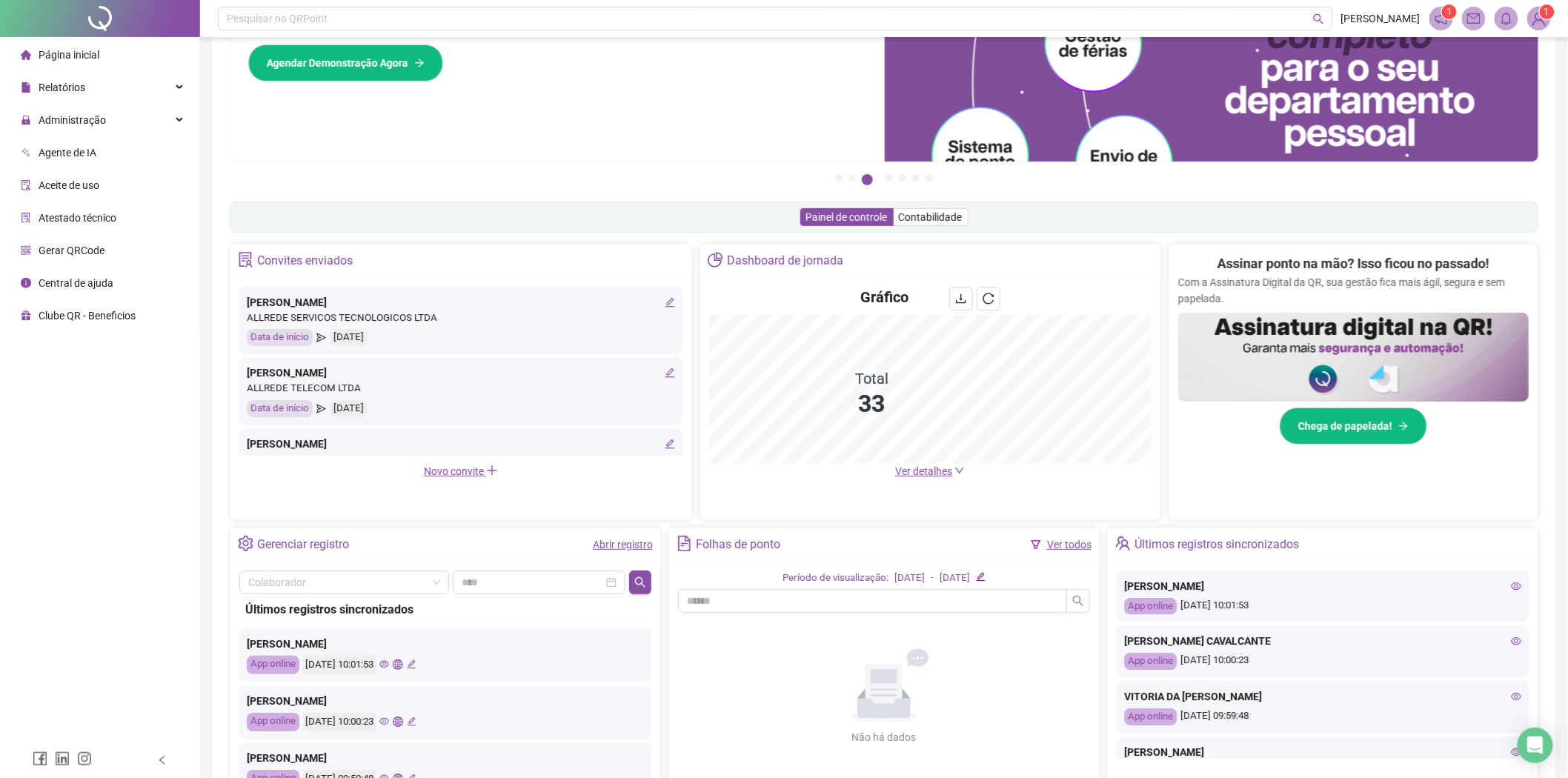
scroll to position [187, 0]
